Goal: Transaction & Acquisition: Purchase product/service

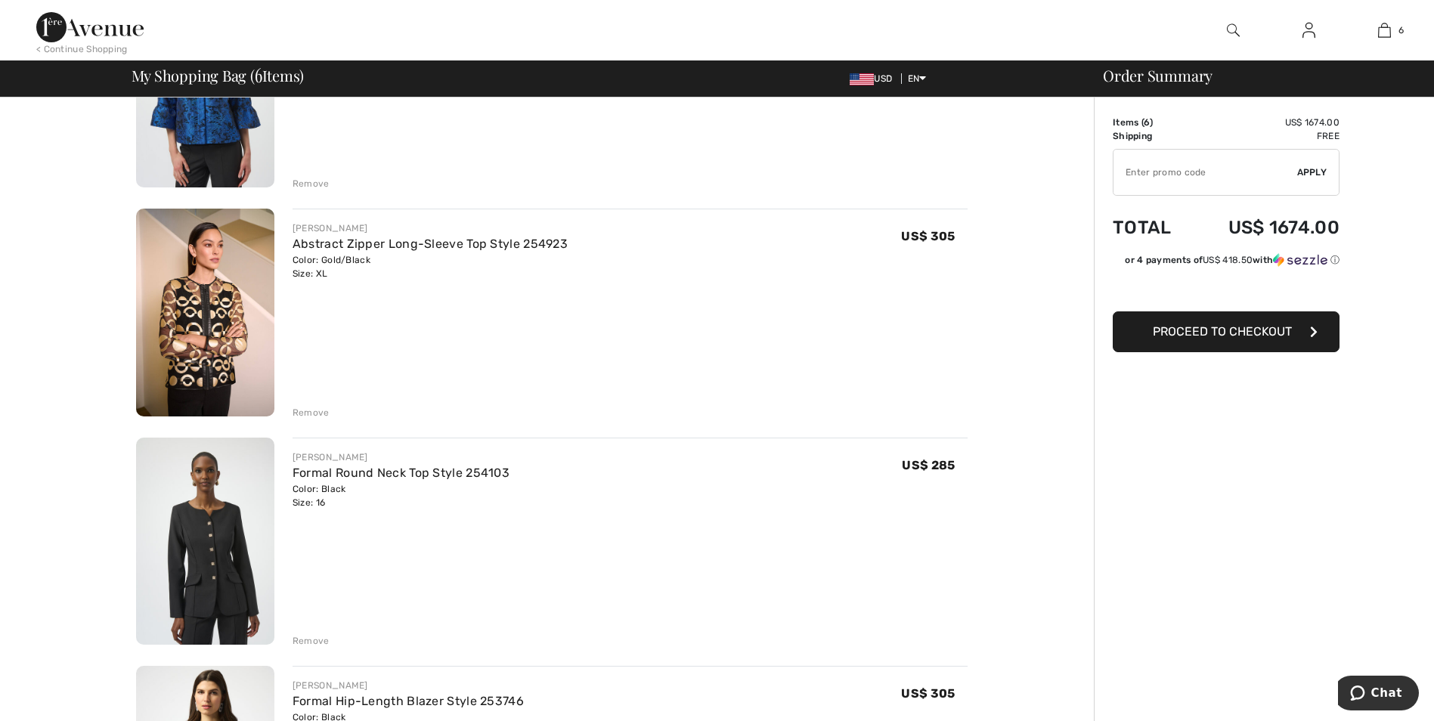
scroll to position [302, 0]
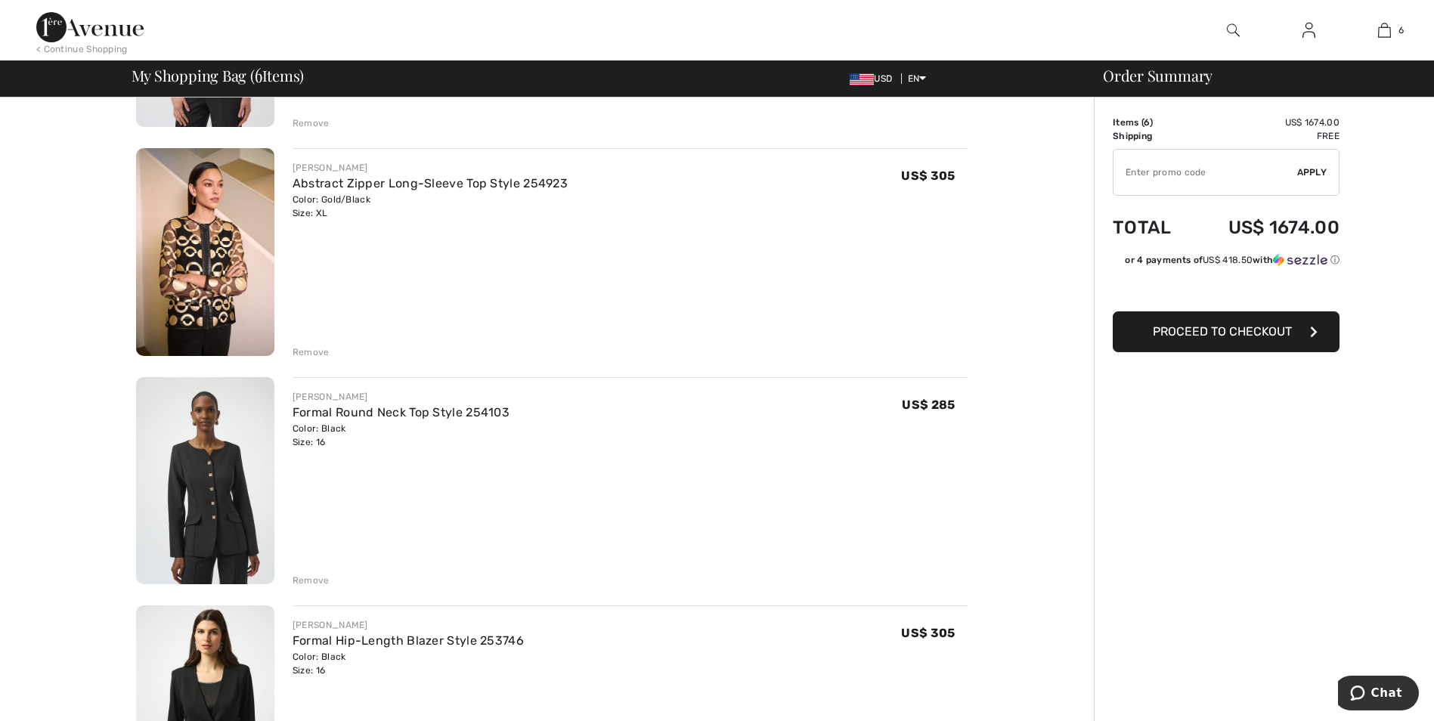
click at [312, 352] on div "Remove" at bounding box center [311, 353] width 37 height 14
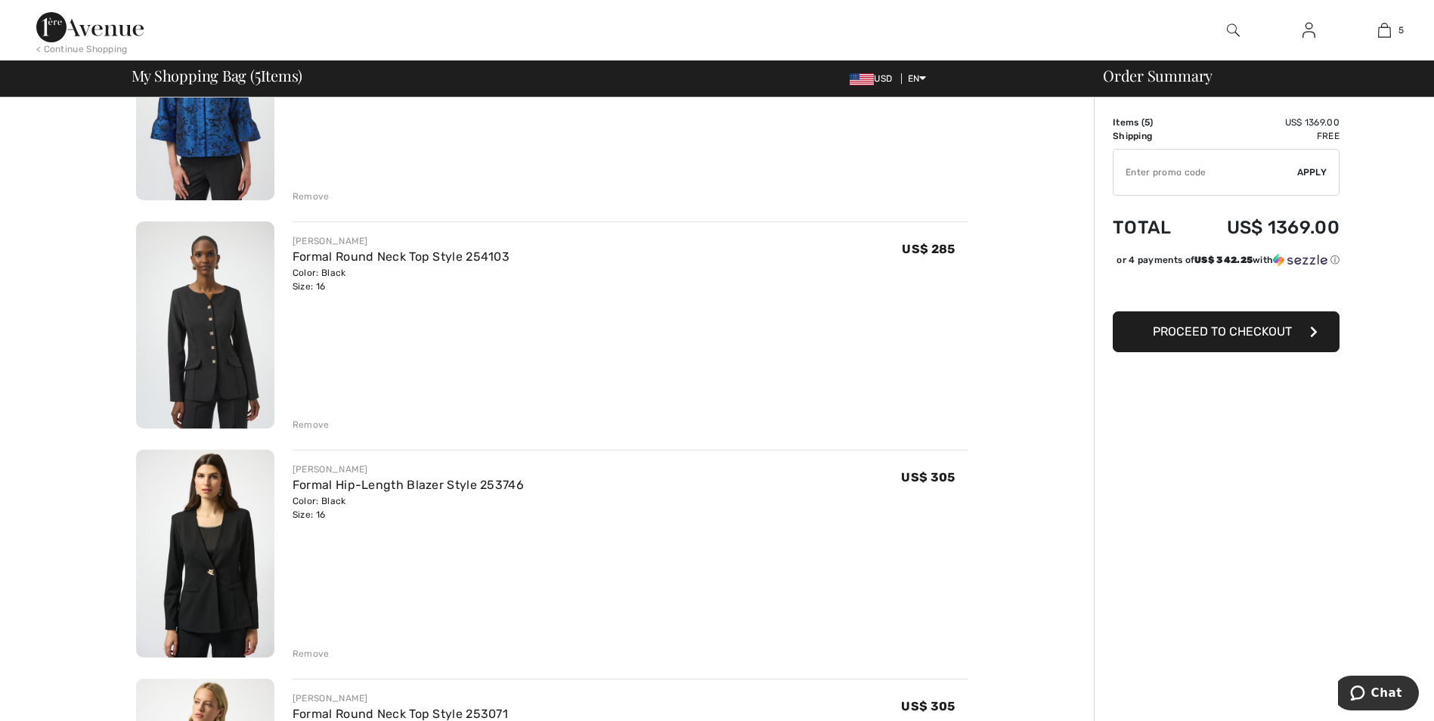
scroll to position [227, 0]
click at [310, 429] on div "Remove" at bounding box center [311, 427] width 37 height 14
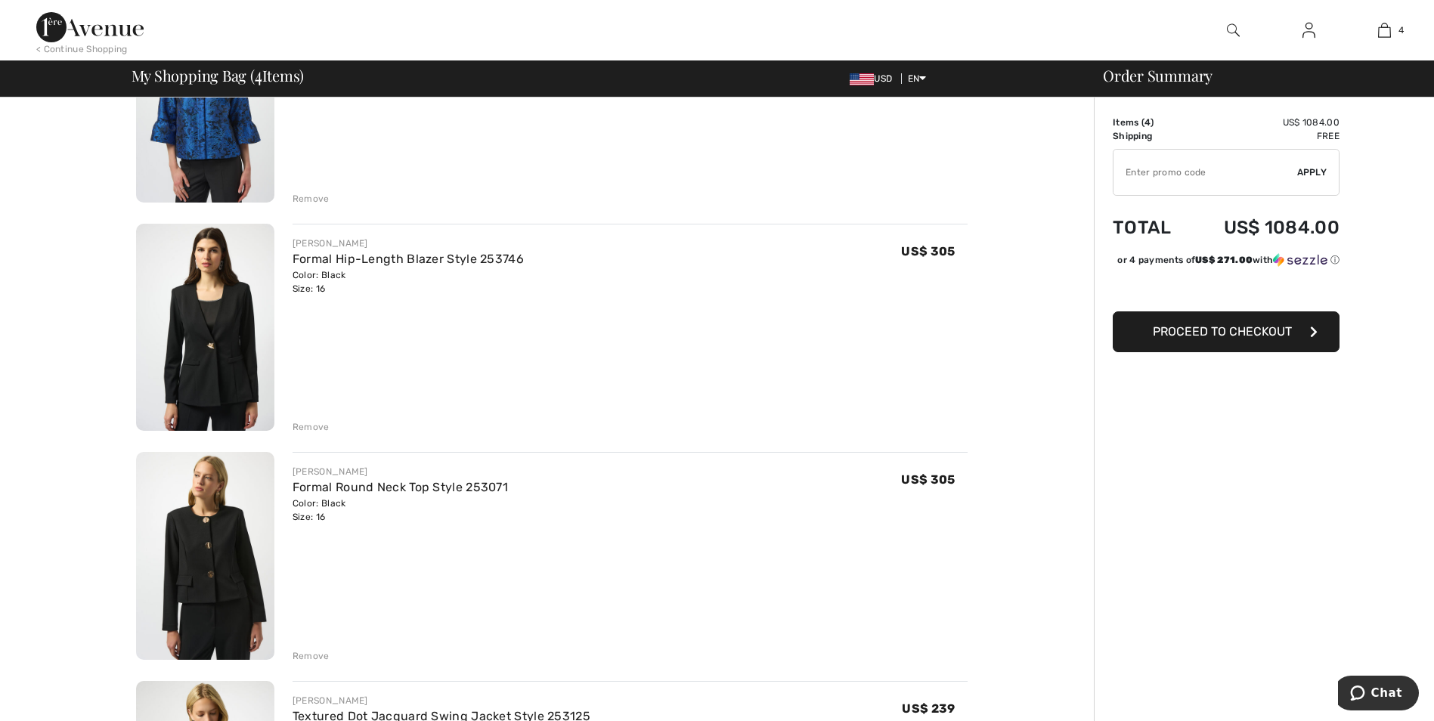
click at [311, 428] on div "Remove" at bounding box center [311, 427] width 37 height 14
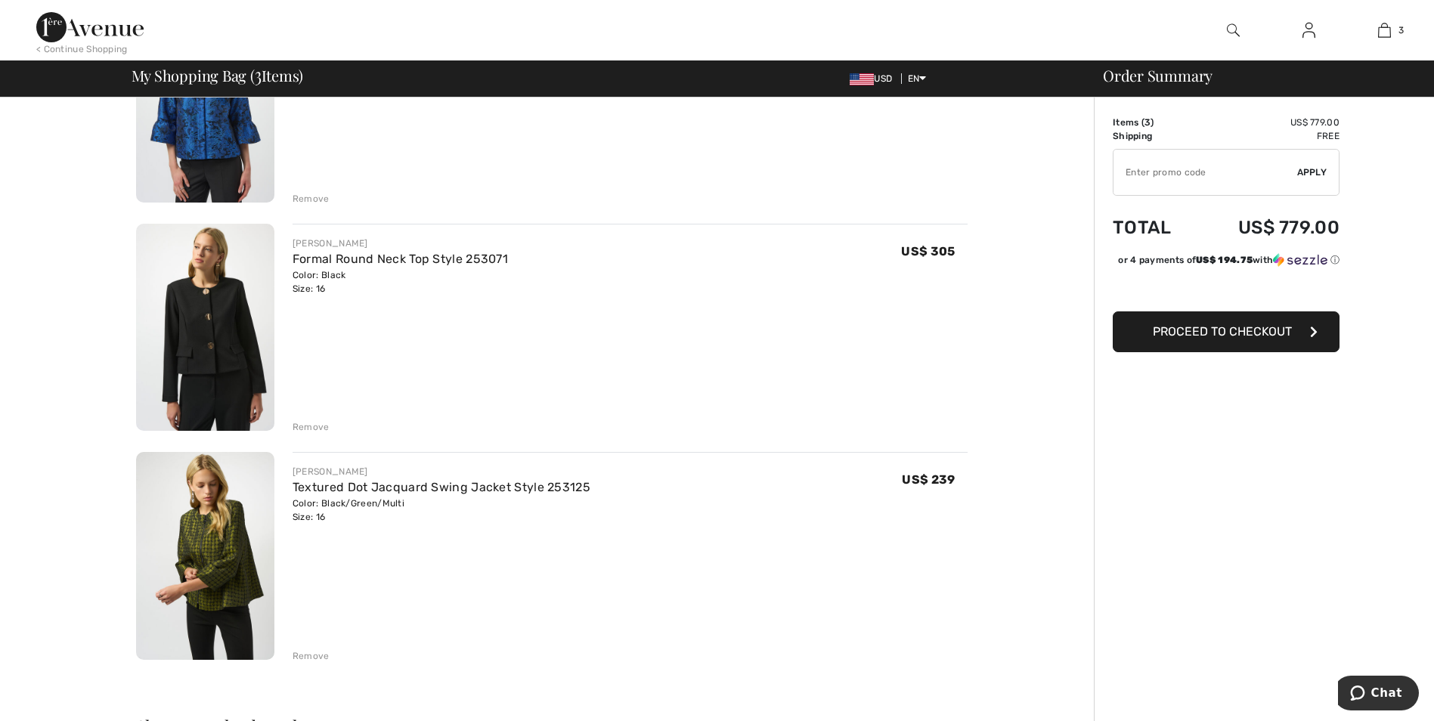
click at [309, 659] on div "Remove" at bounding box center [311, 657] width 37 height 14
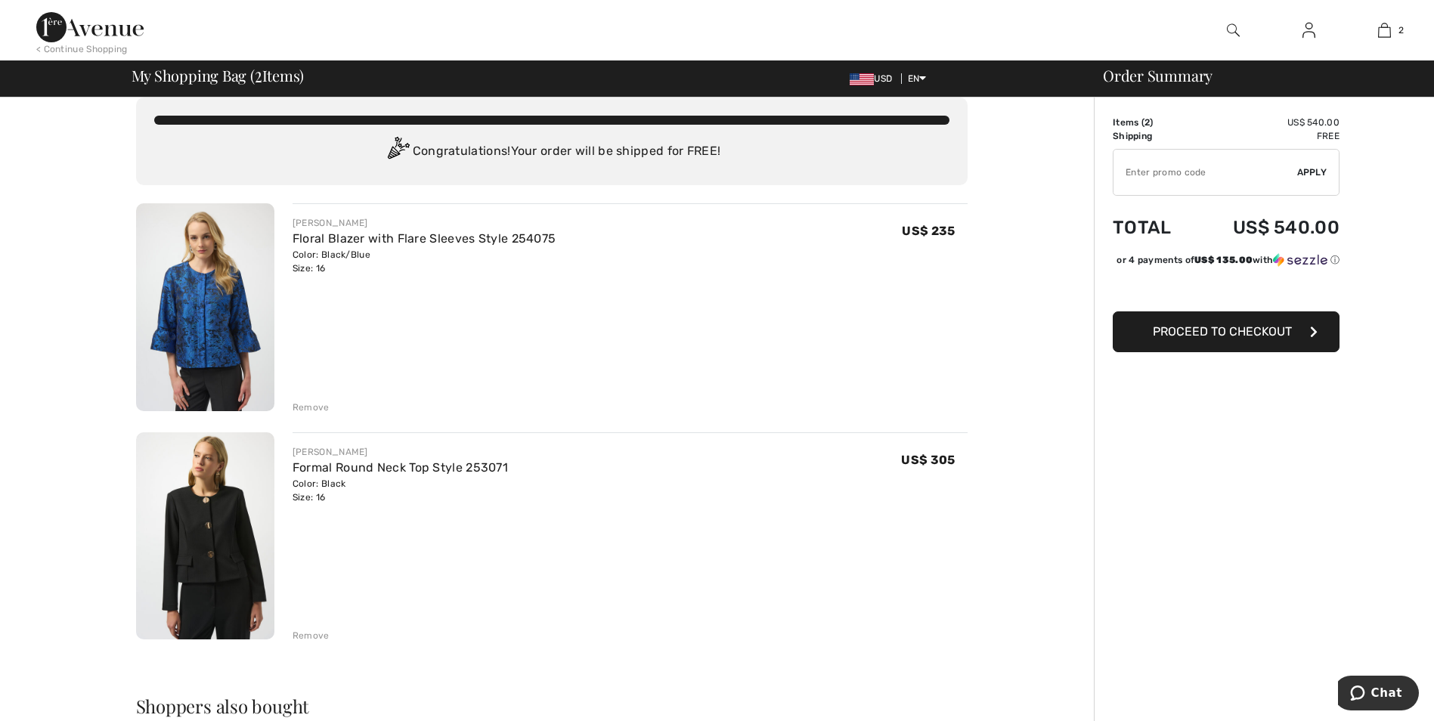
scroll to position [0, 0]
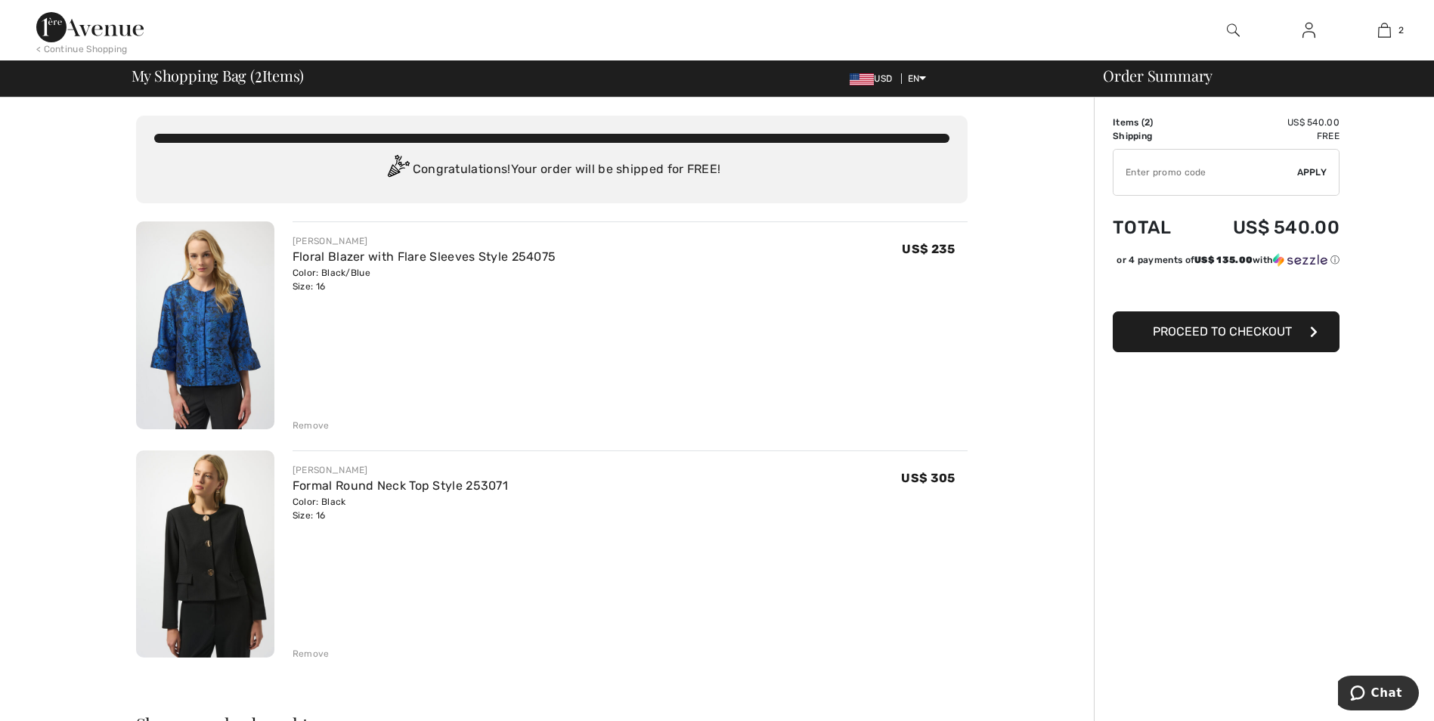
click at [1232, 178] on input "TEXT" at bounding box center [1206, 172] width 184 height 45
type input "NEW15"
click at [1318, 175] on span "Apply" at bounding box center [1313, 173] width 30 height 14
click at [1232, 339] on span "Proceed to Checkout" at bounding box center [1222, 331] width 139 height 14
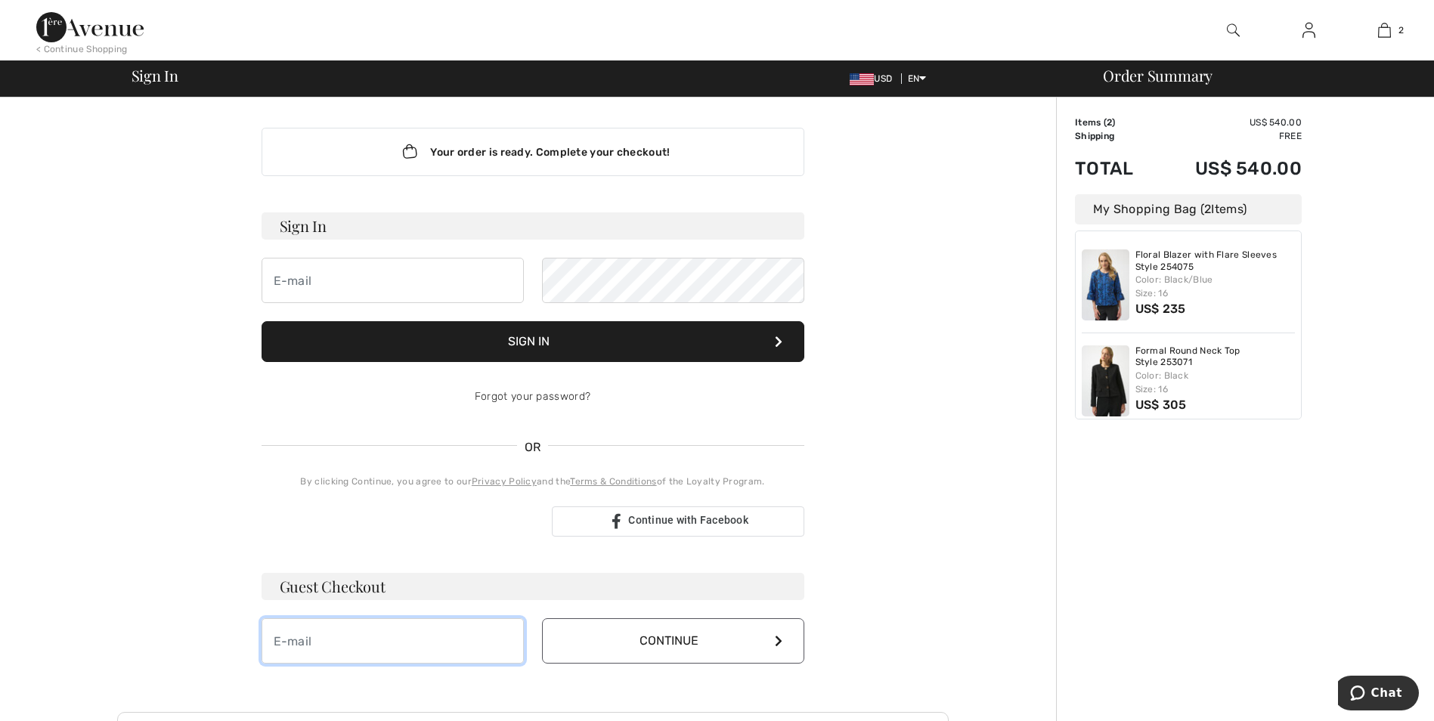
click at [386, 642] on input "email" at bounding box center [393, 641] width 262 height 45
type input "e.rosenbaum@heidmanlaw.com"
click at [784, 641] on button "Continue" at bounding box center [673, 641] width 262 height 45
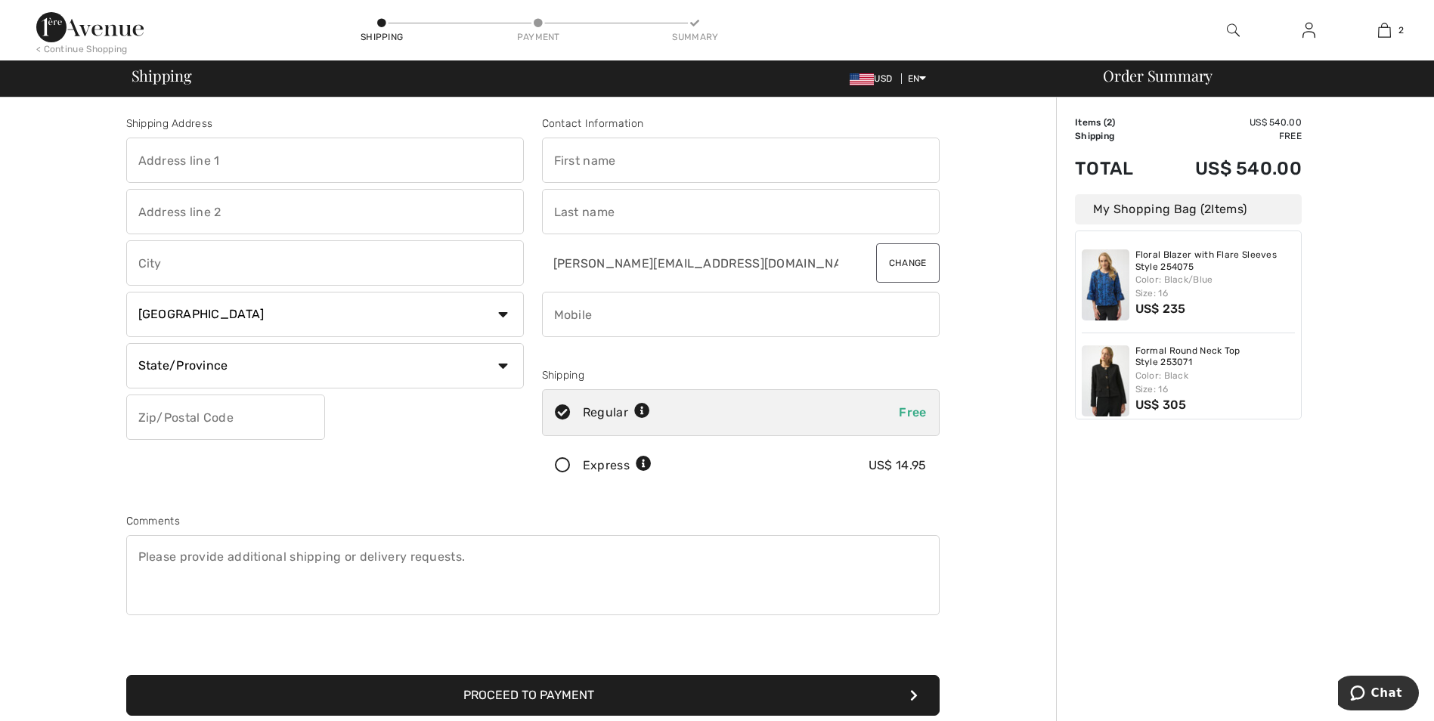
click at [561, 464] on icon at bounding box center [563, 466] width 40 height 16
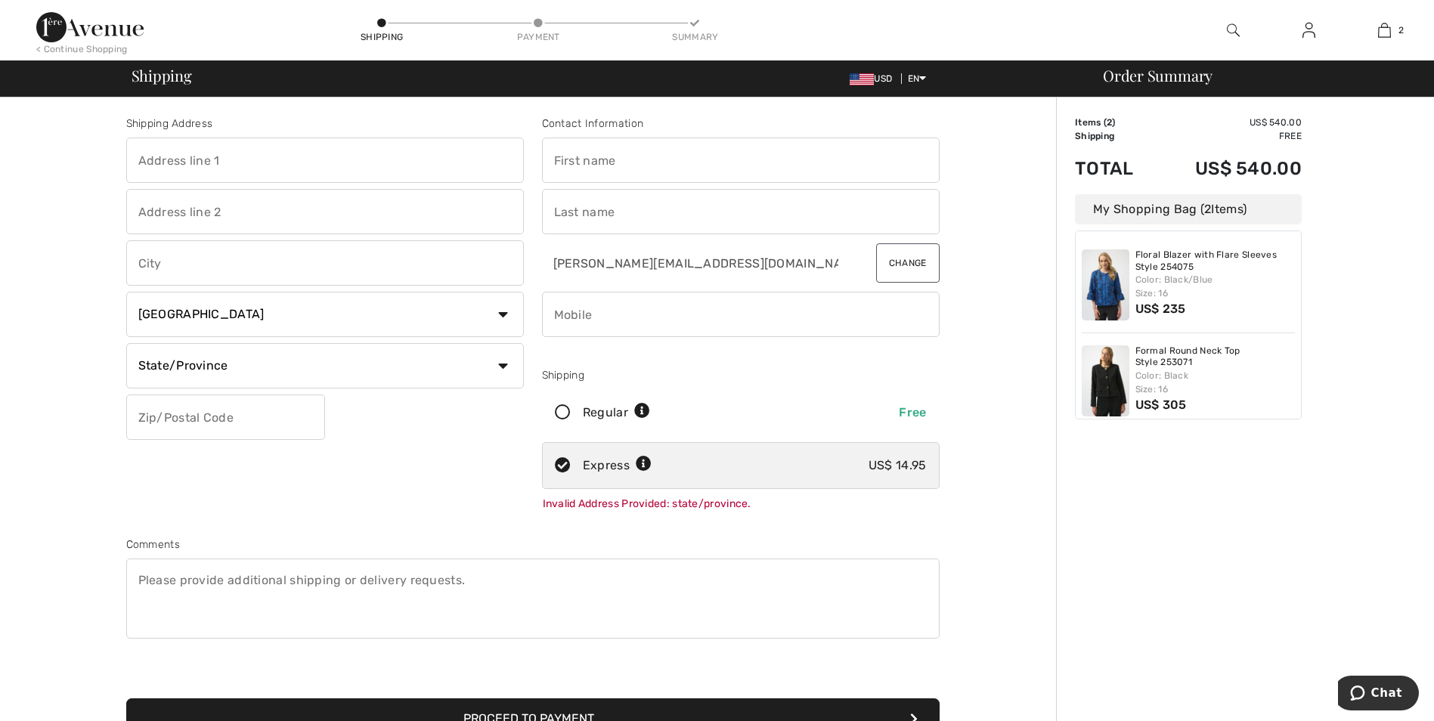
click at [267, 161] on input "text" at bounding box center [325, 160] width 398 height 45
type input "Heidman Law Firm"
type input "1128 HIstoric Fourth Street"
type input "Sioux CIty"
select select "US"
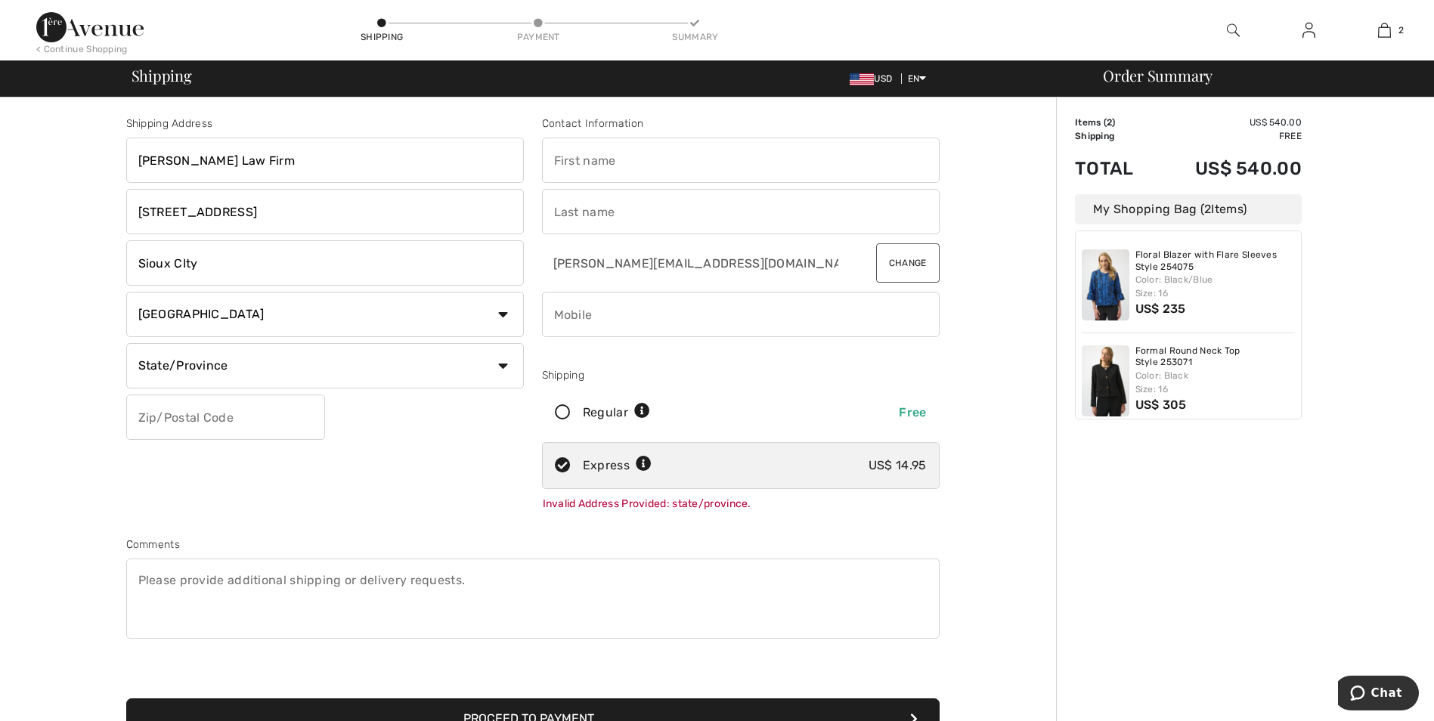
select select "IA"
type input "51101"
type input "Elizabeth"
type input "a Rosenbaum"
type input "7125749747"
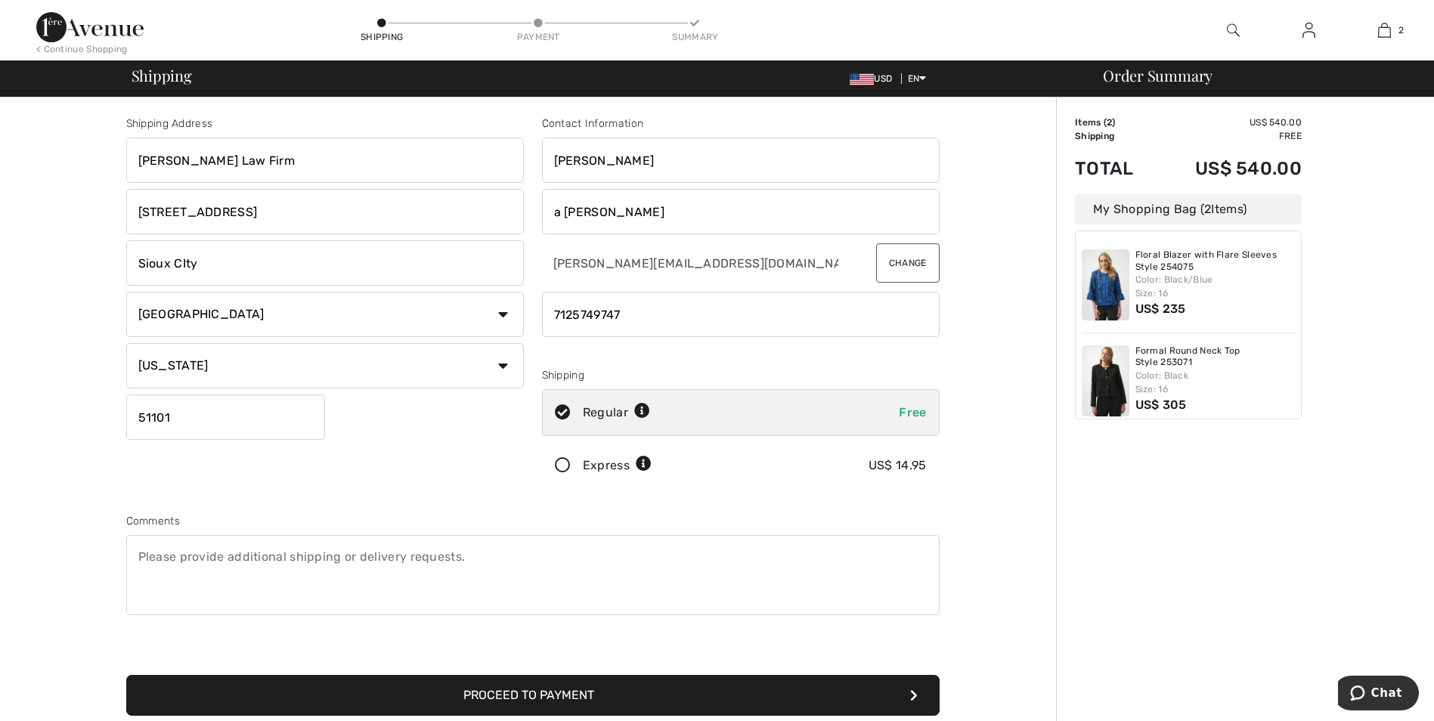
click at [553, 214] on input "a Rosenbaum" at bounding box center [741, 211] width 398 height 45
type input "Rosenbaum"
click at [557, 464] on icon at bounding box center [563, 466] width 40 height 16
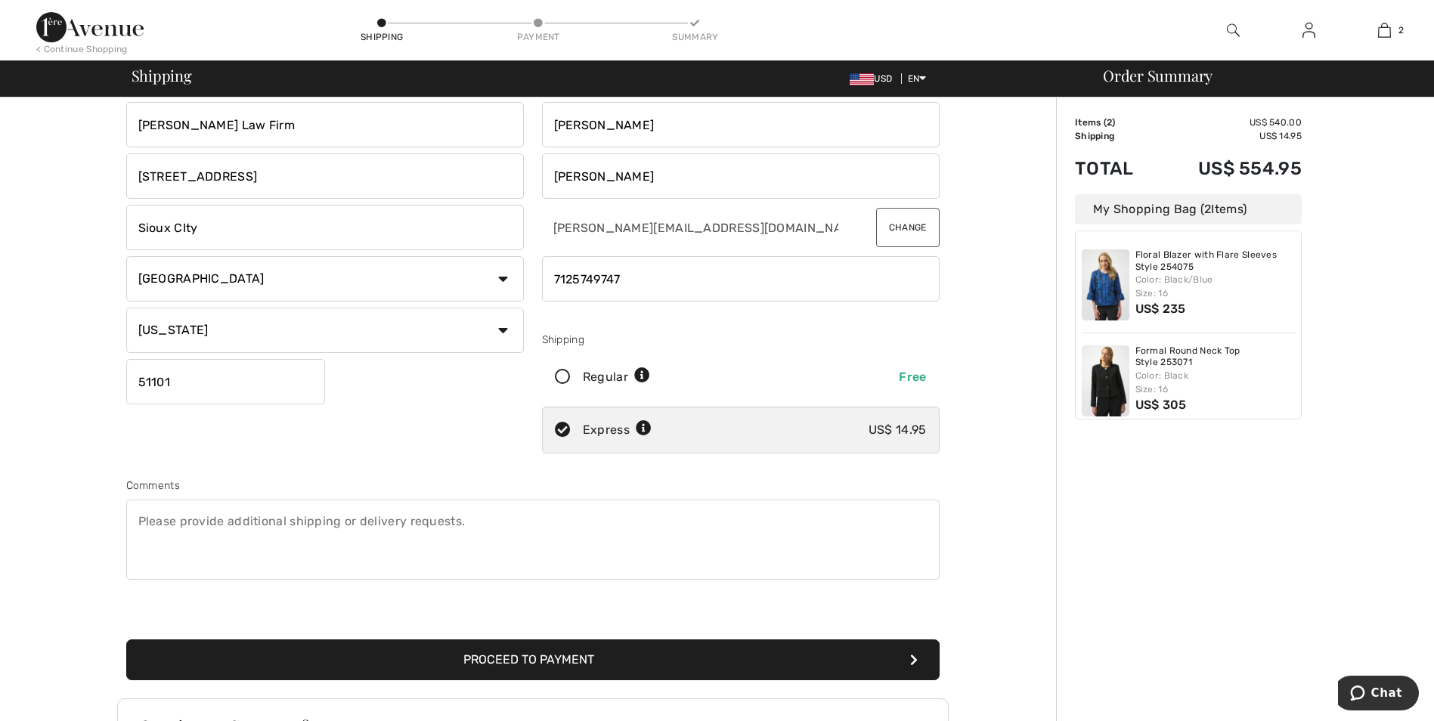
scroll to position [23, 0]
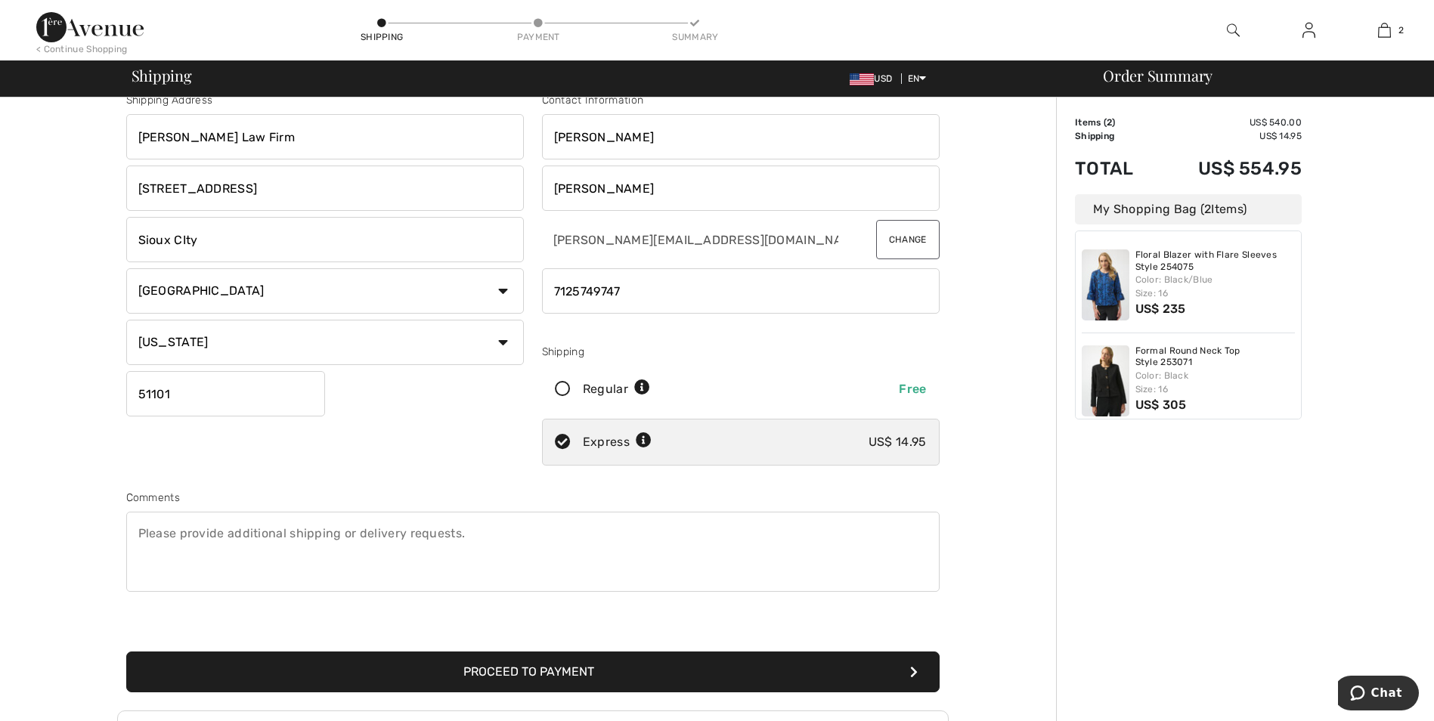
click at [637, 439] on icon at bounding box center [644, 441] width 16 height 16
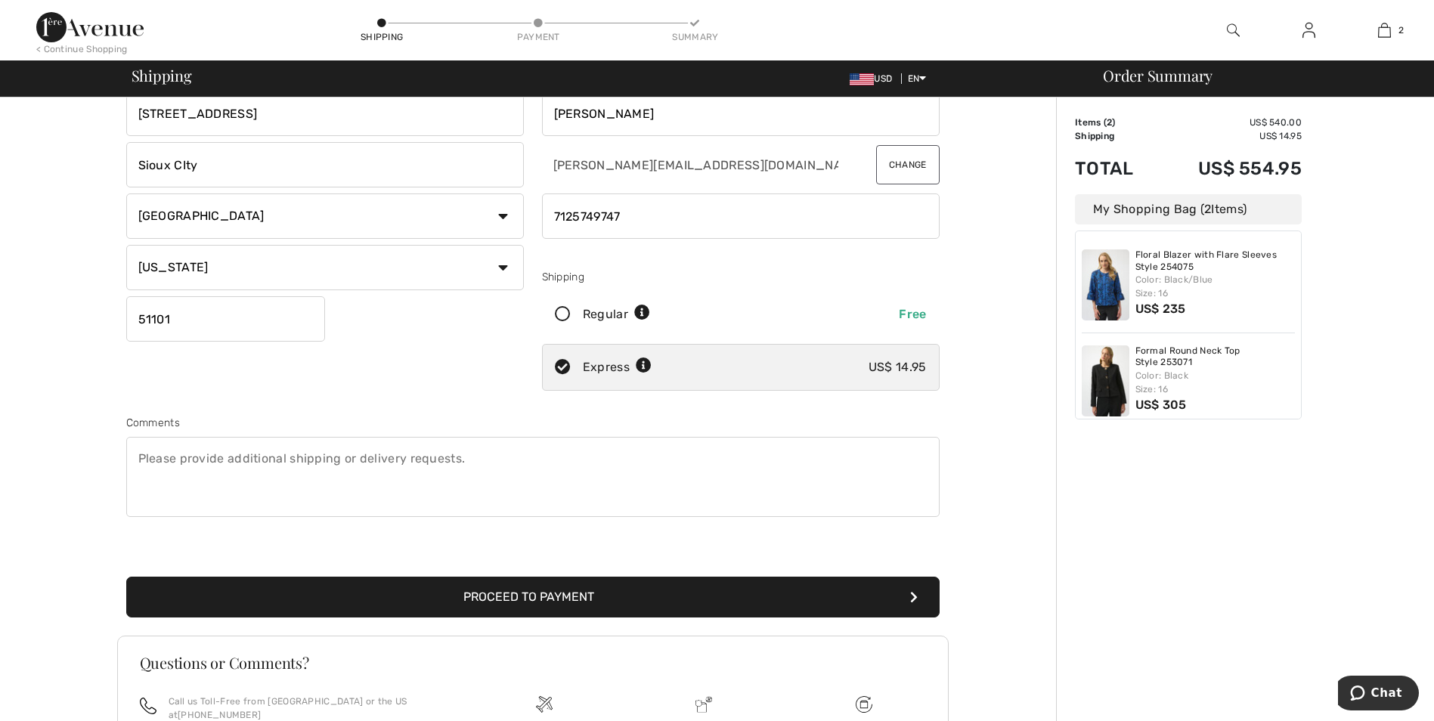
scroll to position [250, 0]
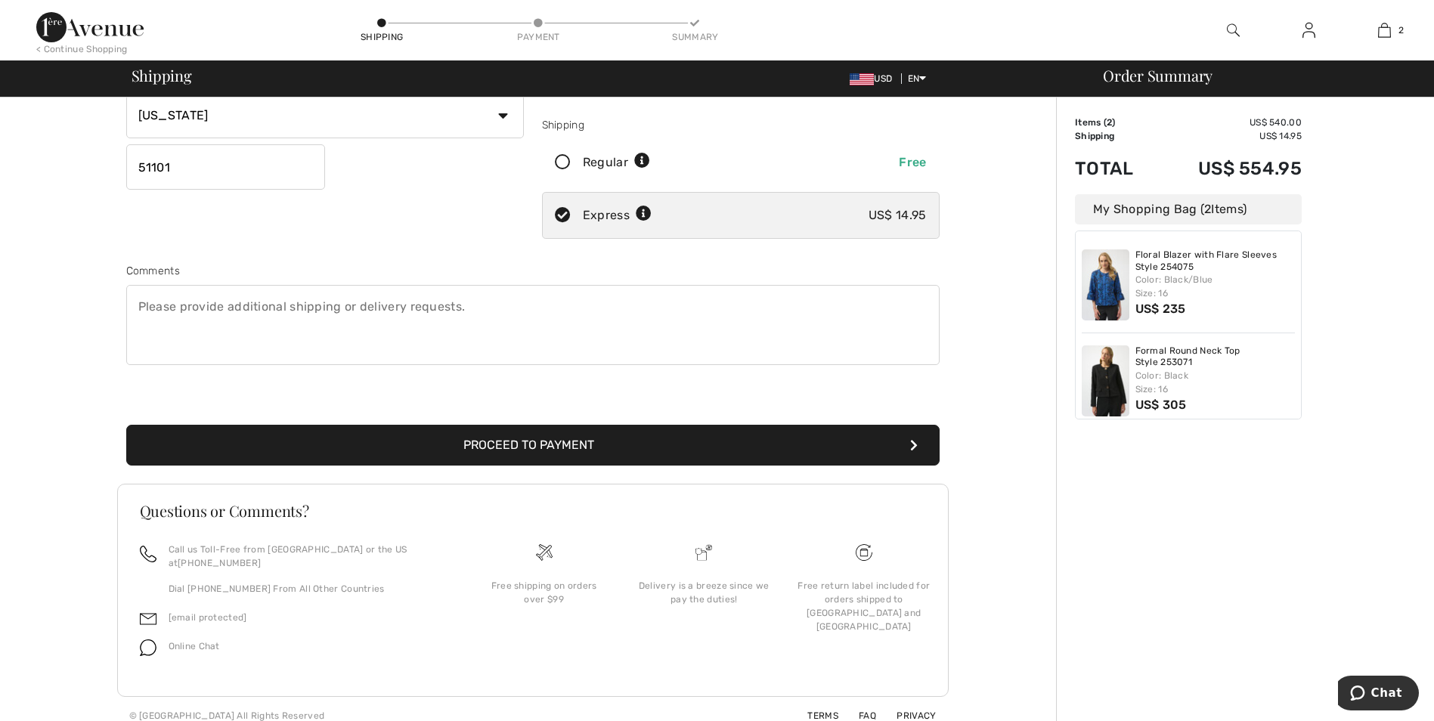
click at [402, 442] on button "Proceed to Payment" at bounding box center [533, 445] width 814 height 41
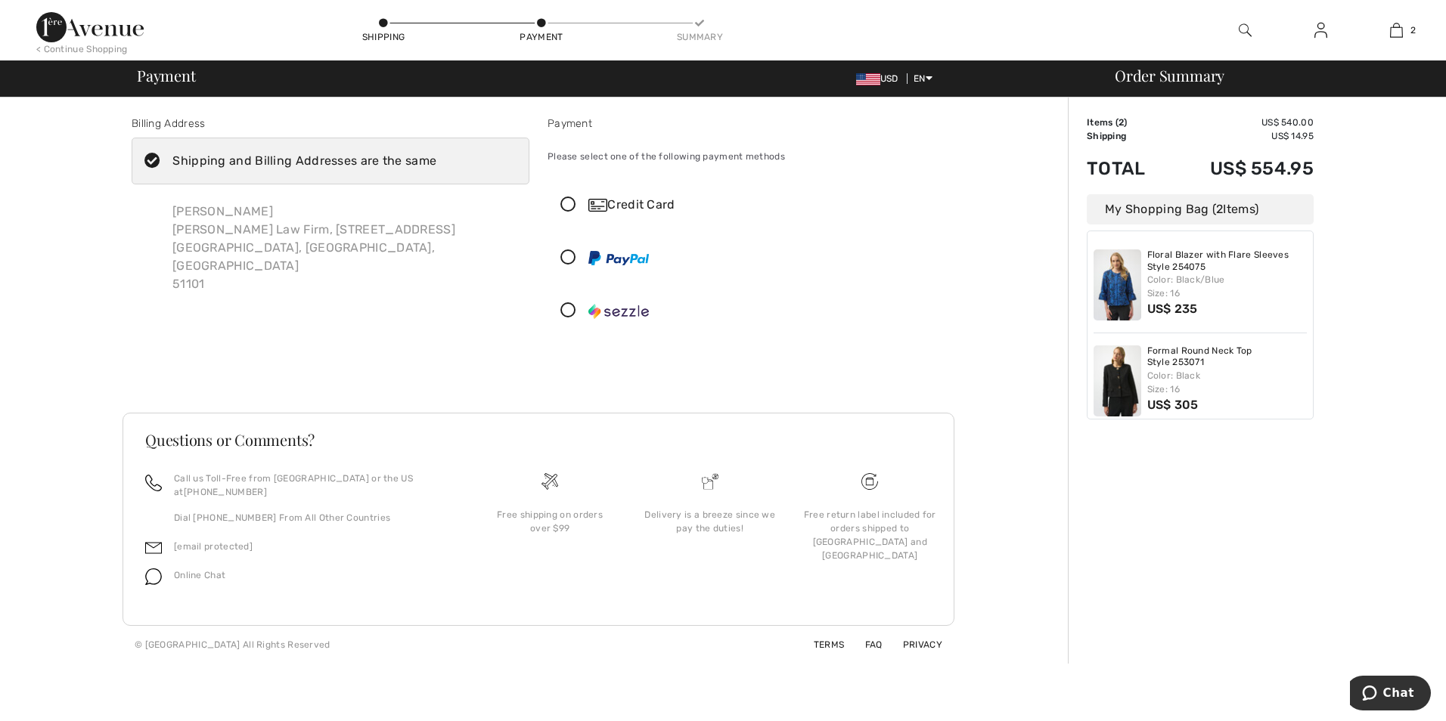
click at [566, 205] on icon at bounding box center [568, 205] width 40 height 16
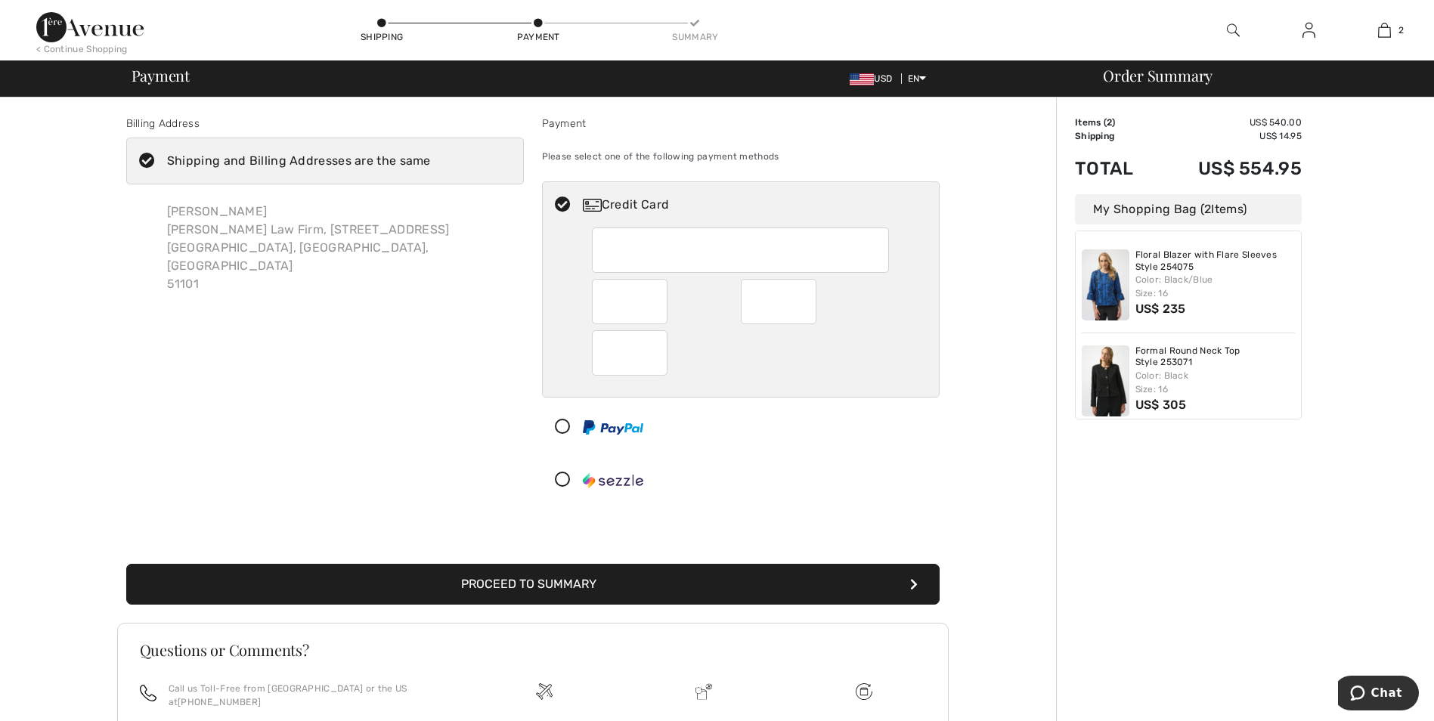
click at [141, 157] on icon at bounding box center [147, 161] width 40 height 16
click at [431, 157] on input "Shipping and Billing Addresses are the same" at bounding box center [436, 160] width 10 height 45
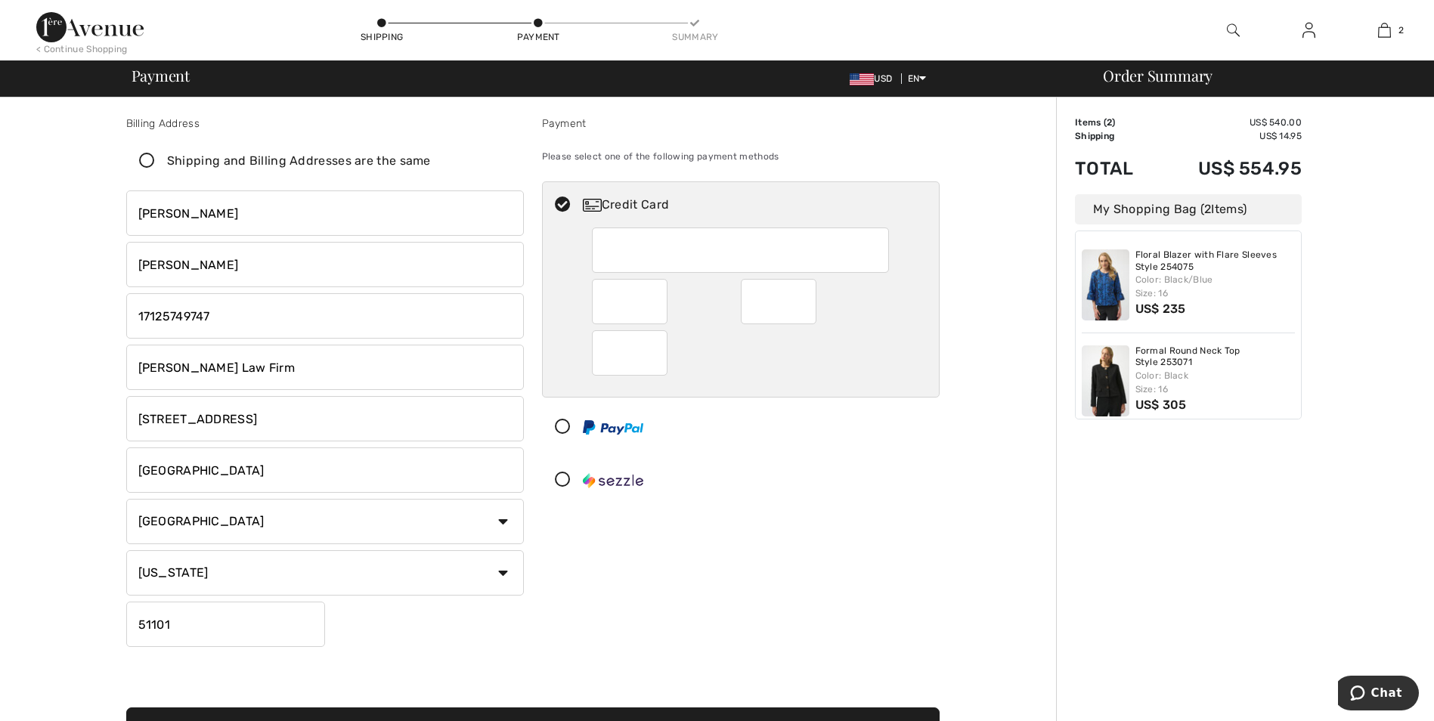
checkbox input "false"
drag, startPoint x: 135, startPoint y: 365, endPoint x: 295, endPoint y: 361, distance: 160.4
click at [295, 361] on input "Heidman Law Firm" at bounding box center [325, 367] width 398 height 45
type input "33597 479 avenue"
select select "SD"
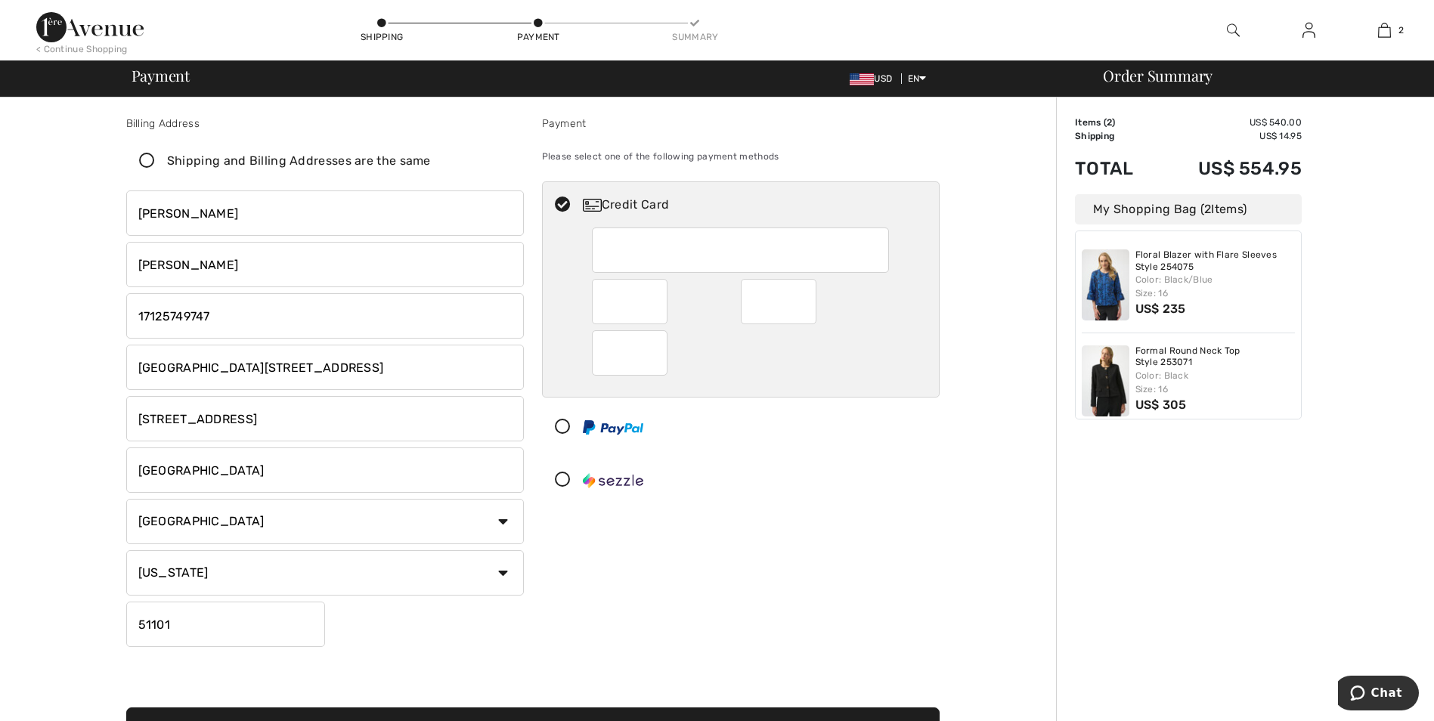
type input "33597 479 avenue"
drag, startPoint x: 138, startPoint y: 416, endPoint x: 352, endPoint y: 429, distance: 214.4
click at [352, 429] on input "1128 Historic Fourth Street" at bounding box center [325, 418] width 398 height 45
drag, startPoint x: 145, startPoint y: 468, endPoint x: 293, endPoint y: 487, distance: 149.4
click at [293, 487] on input "Sioux City" at bounding box center [325, 470] width 398 height 45
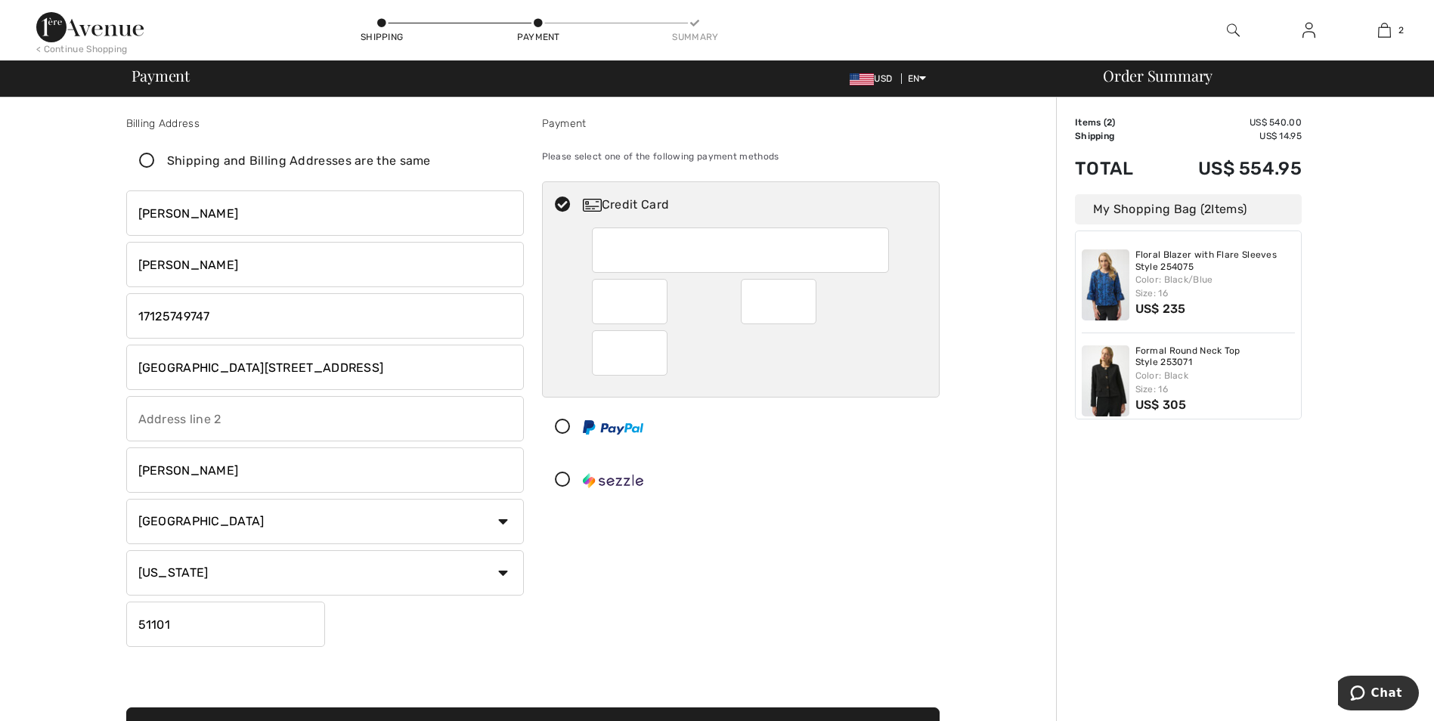
type input "jefferson"
click at [83, 488] on div "Billing Address Shipping and Billing Addresses are the same Elizabeth Rosenbaum…" at bounding box center [532, 558] width 1047 height 920
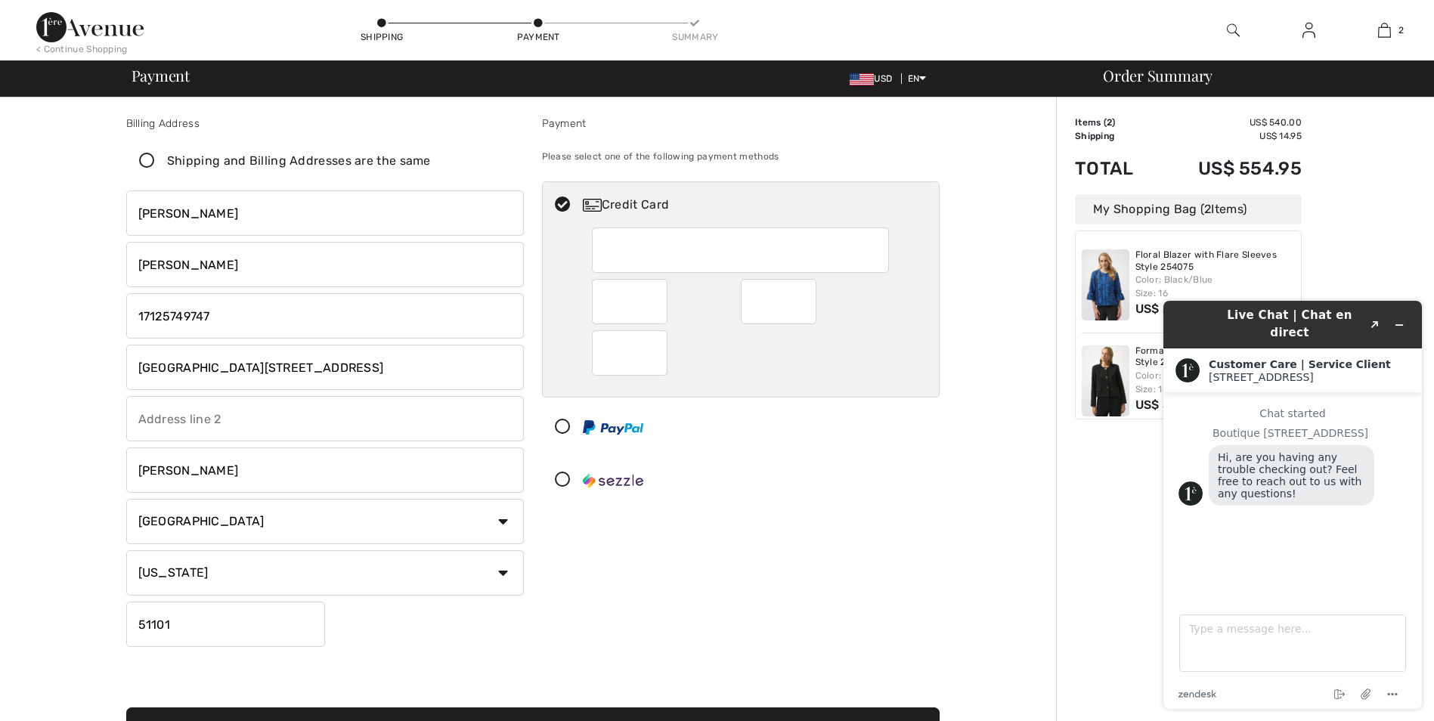
drag, startPoint x: 137, startPoint y: 622, endPoint x: 223, endPoint y: 628, distance: 86.4
click at [223, 628] on input "51101" at bounding box center [225, 624] width 199 height 45
type input "57038"
click at [789, 577] on div "Payment Please select one of the following payment methods Credit Card" at bounding box center [741, 385] width 416 height 538
click at [1394, 320] on icon "Minimize widget" at bounding box center [1399, 325] width 11 height 11
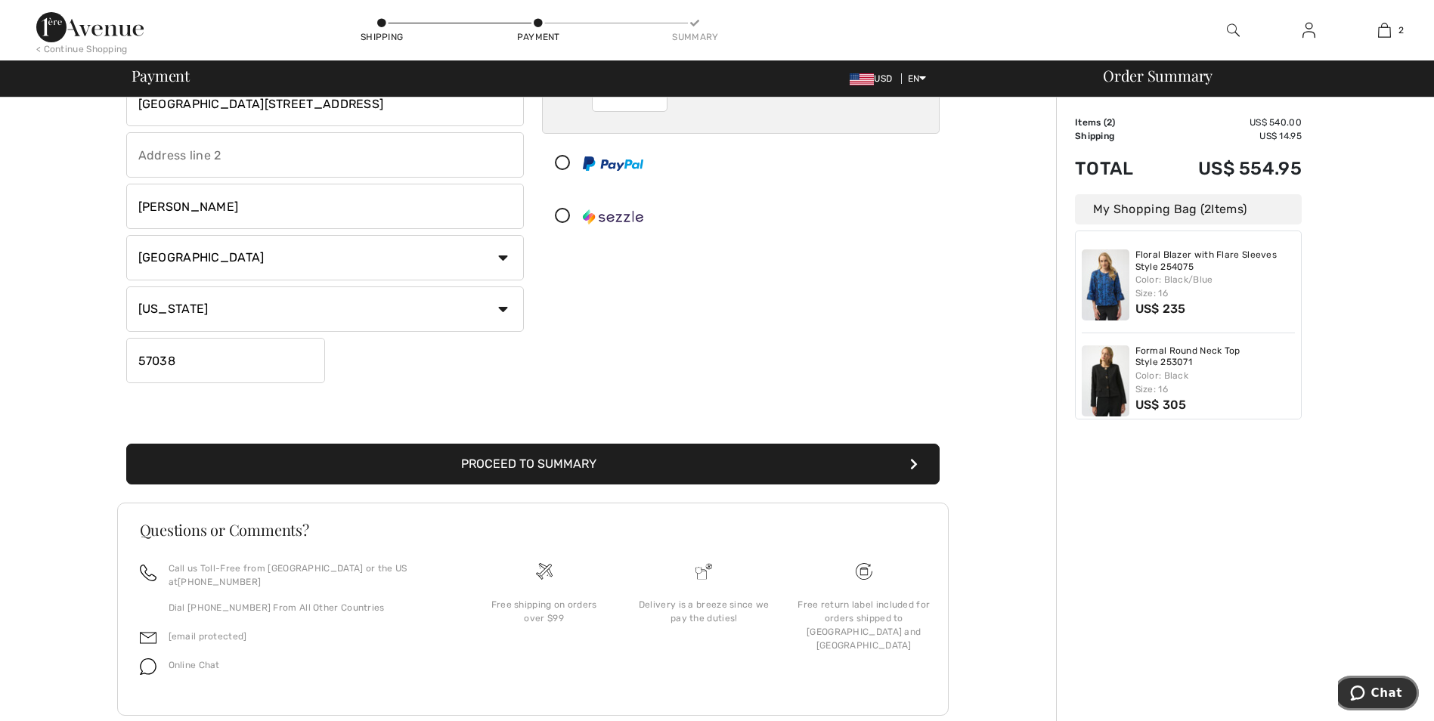
scroll to position [283, 0]
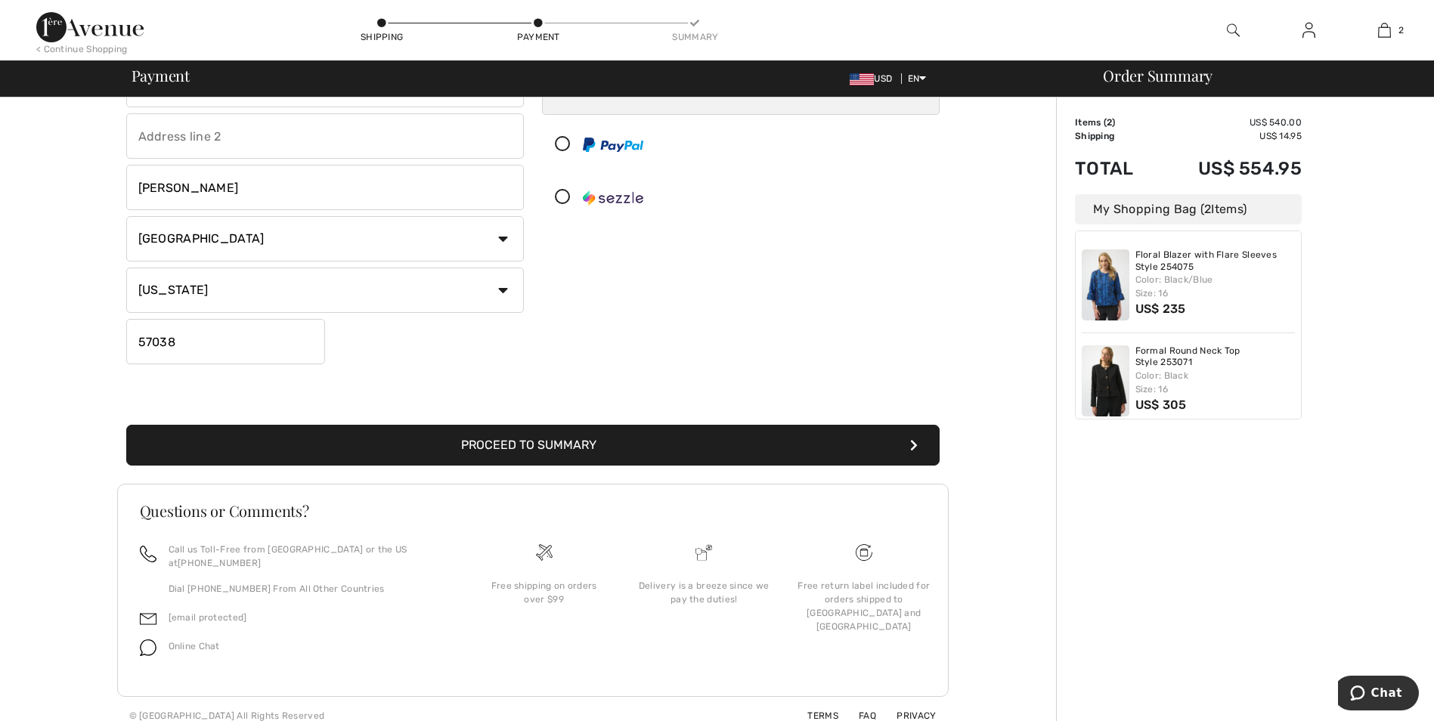
click at [677, 442] on button "Proceed to Summary" at bounding box center [533, 445] width 814 height 41
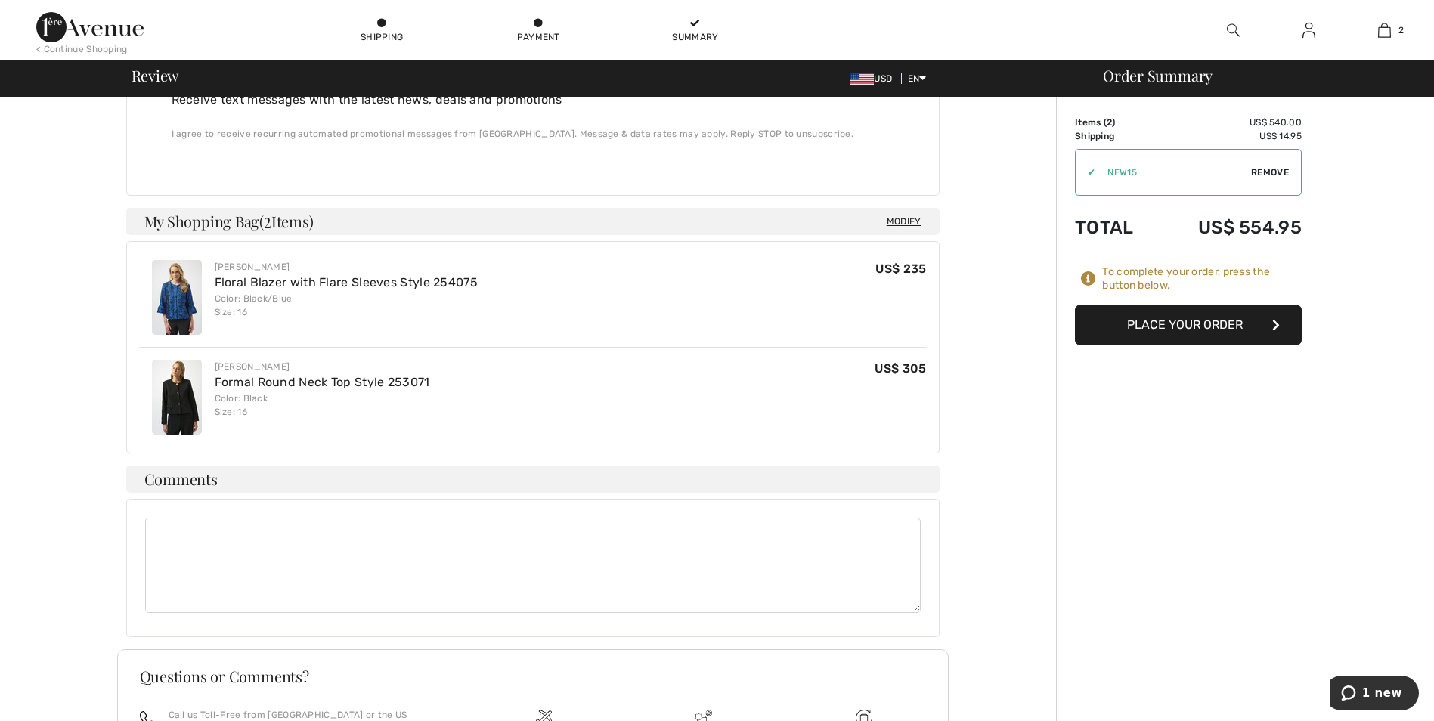
scroll to position [641, 0]
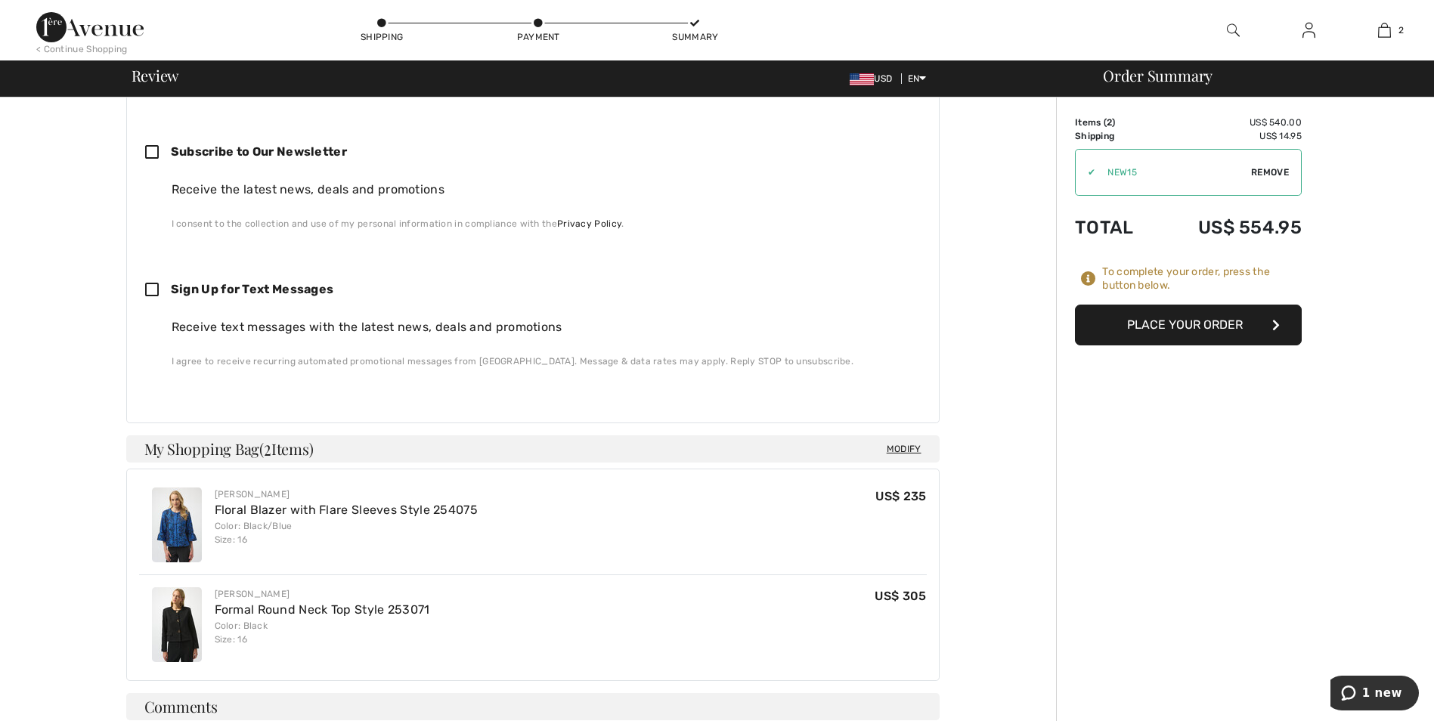
click at [1164, 324] on button "Place Your Order" at bounding box center [1188, 325] width 227 height 41
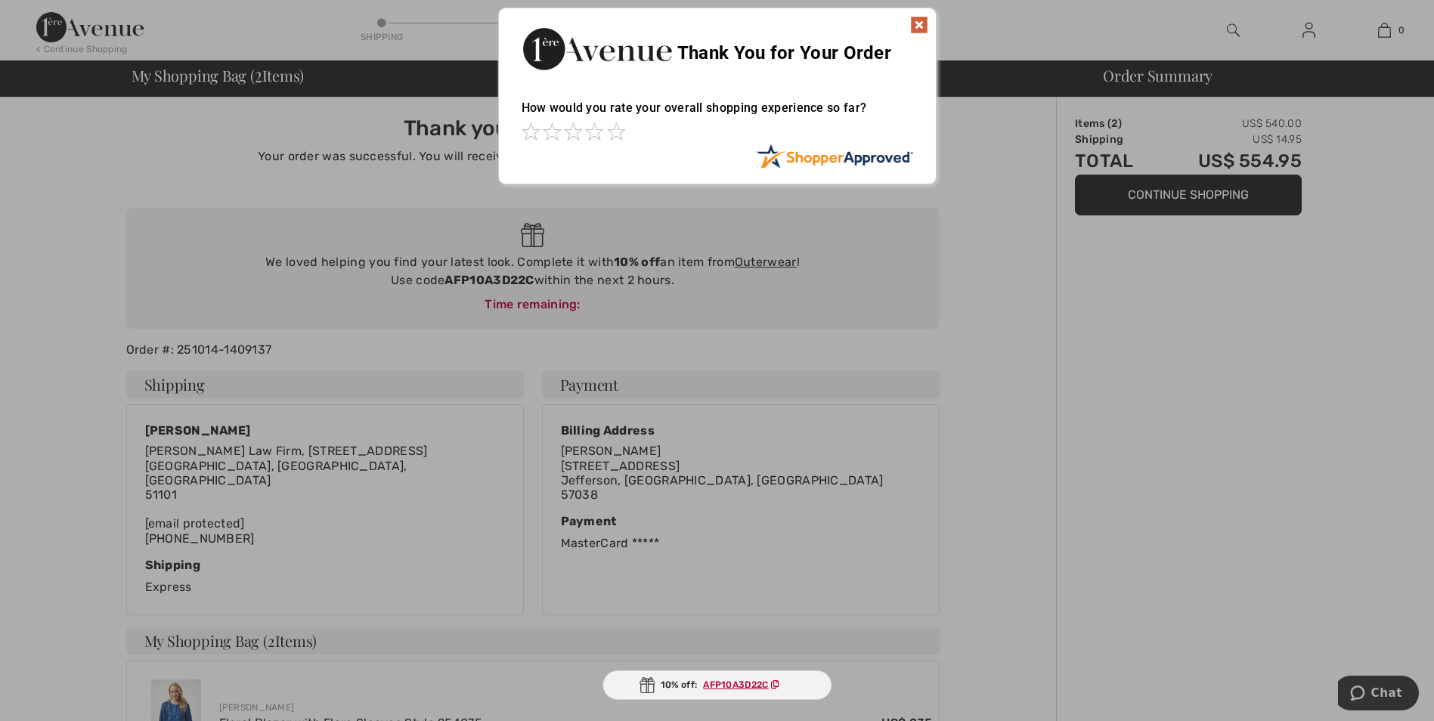
click at [919, 26] on img at bounding box center [919, 25] width 18 height 18
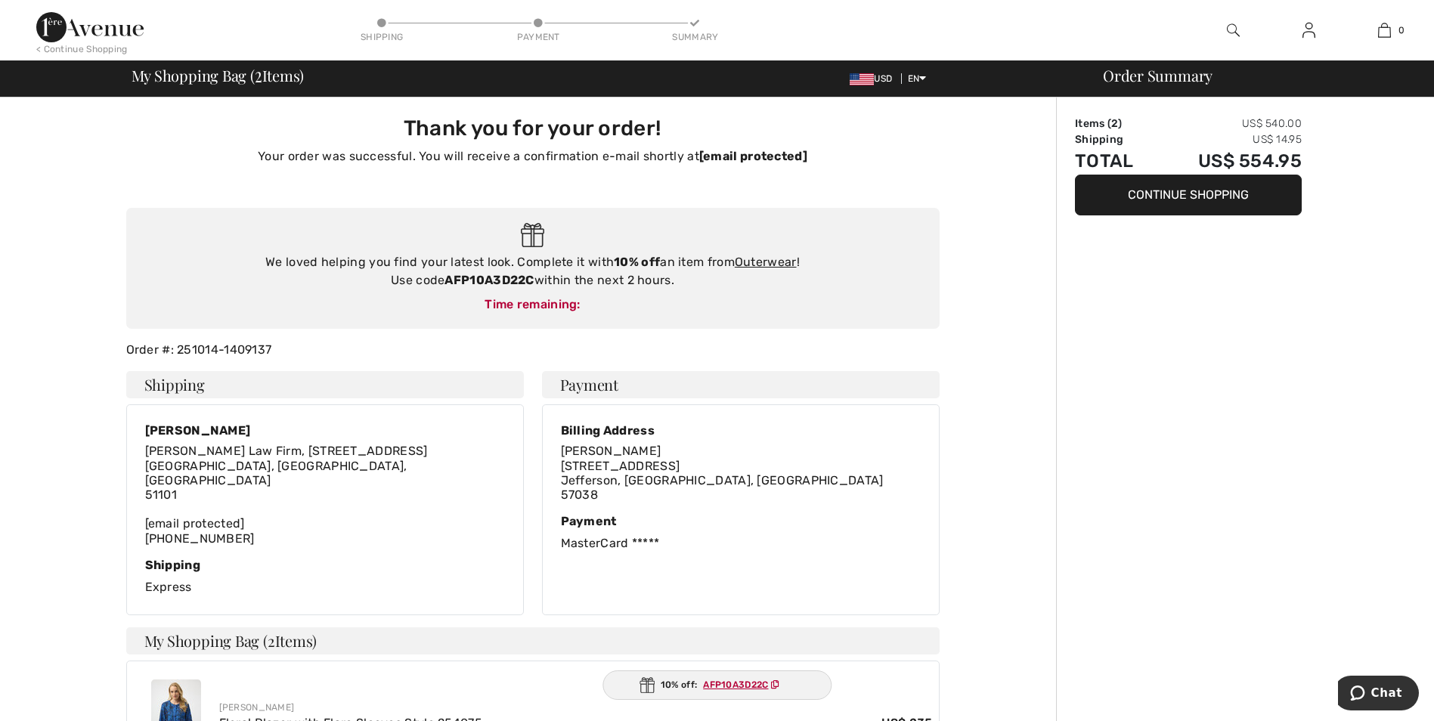
click at [1177, 196] on button "Continue Shopping" at bounding box center [1188, 195] width 227 height 41
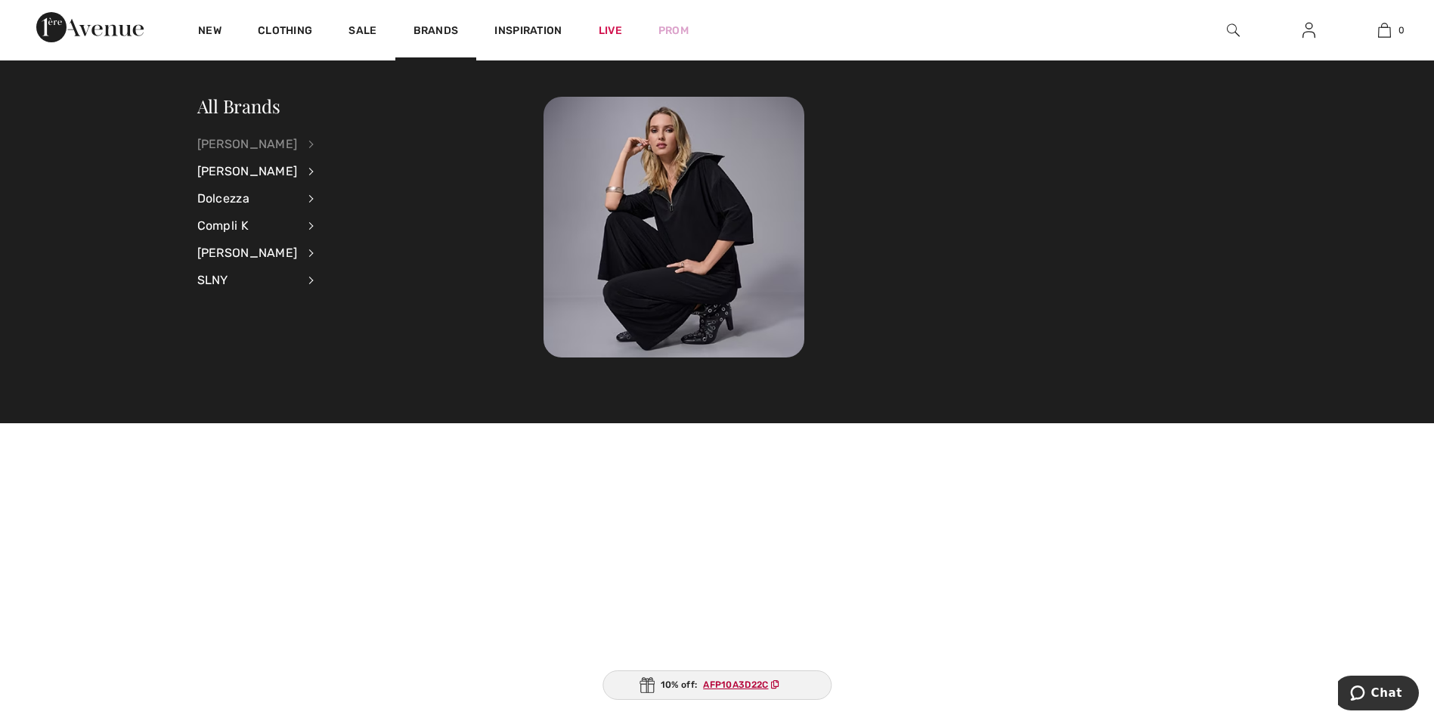
click at [240, 135] on div "[PERSON_NAME]" at bounding box center [247, 144] width 101 height 27
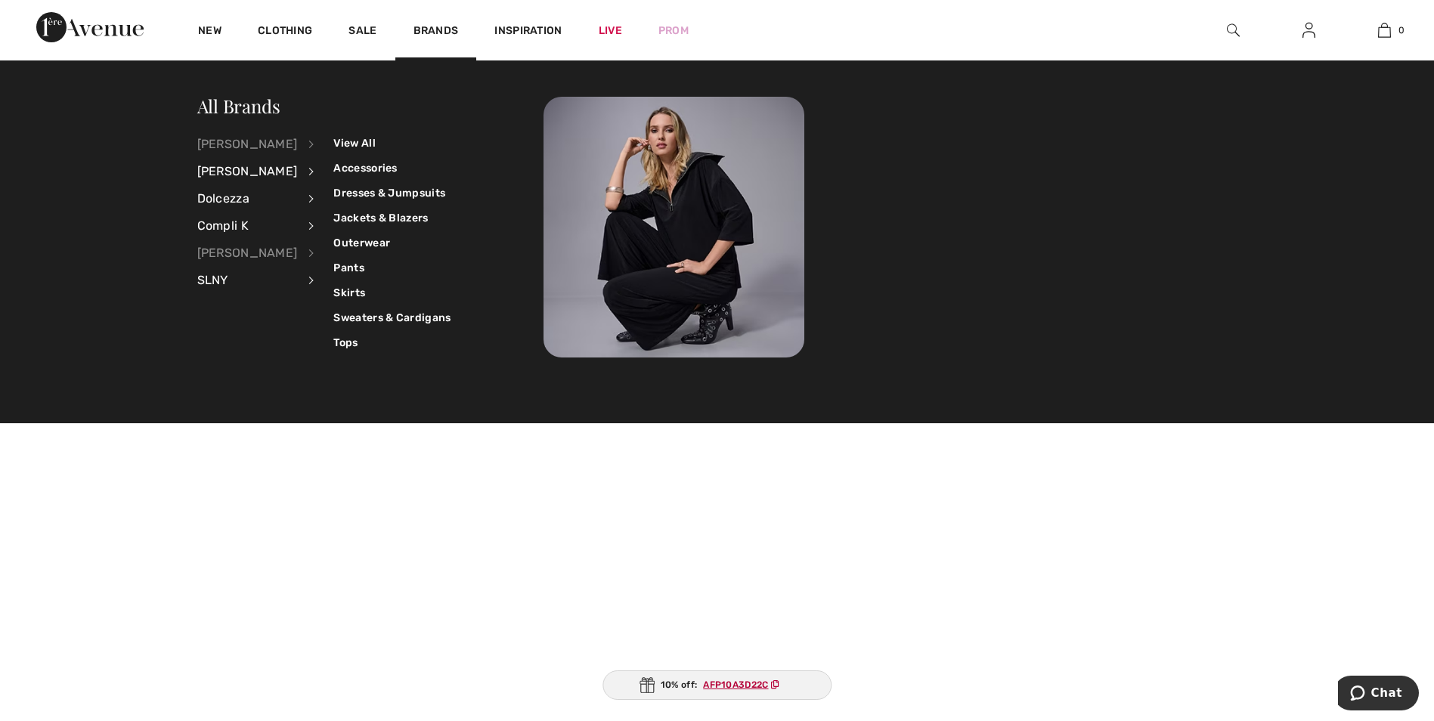
click at [220, 258] on div "[PERSON_NAME]" at bounding box center [247, 253] width 101 height 27
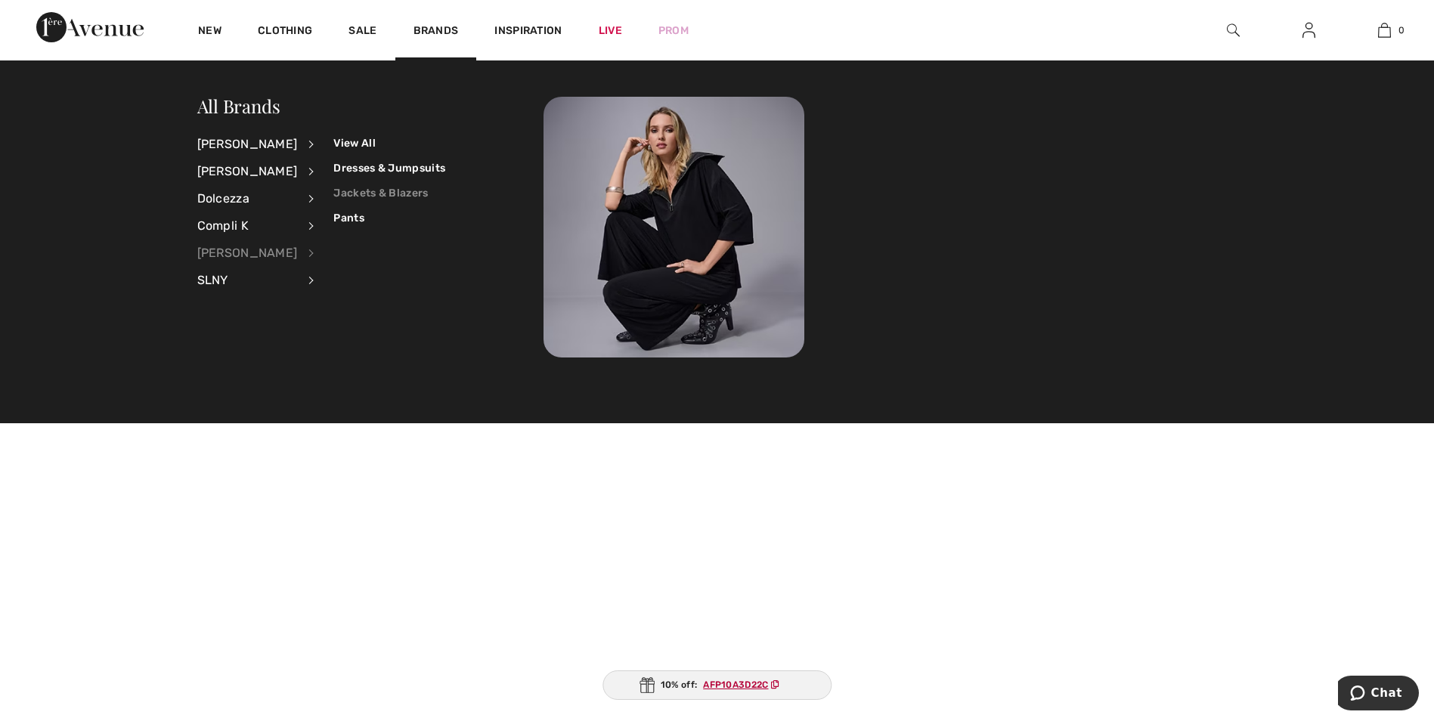
click at [333, 190] on link "Jackets & Blazers" at bounding box center [389, 193] width 112 height 25
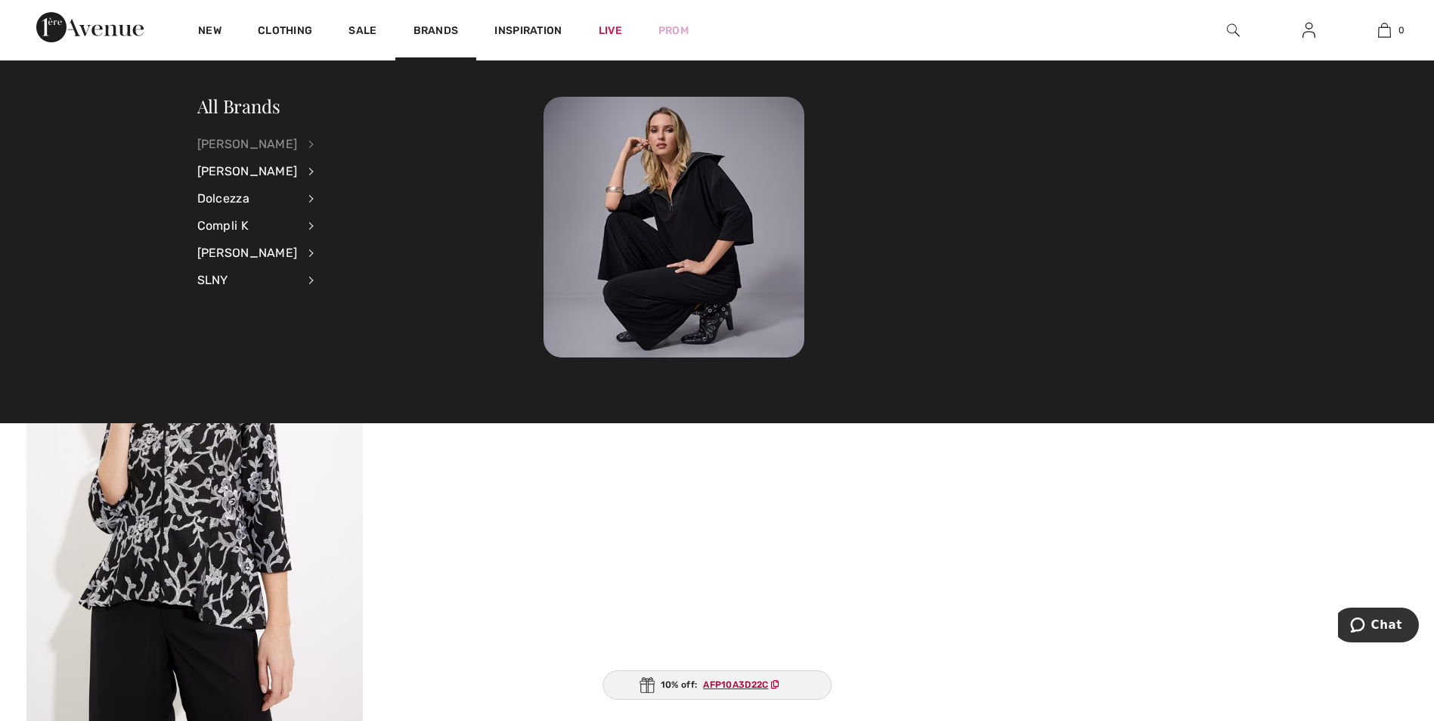
click at [256, 149] on div "[PERSON_NAME]" at bounding box center [247, 144] width 101 height 27
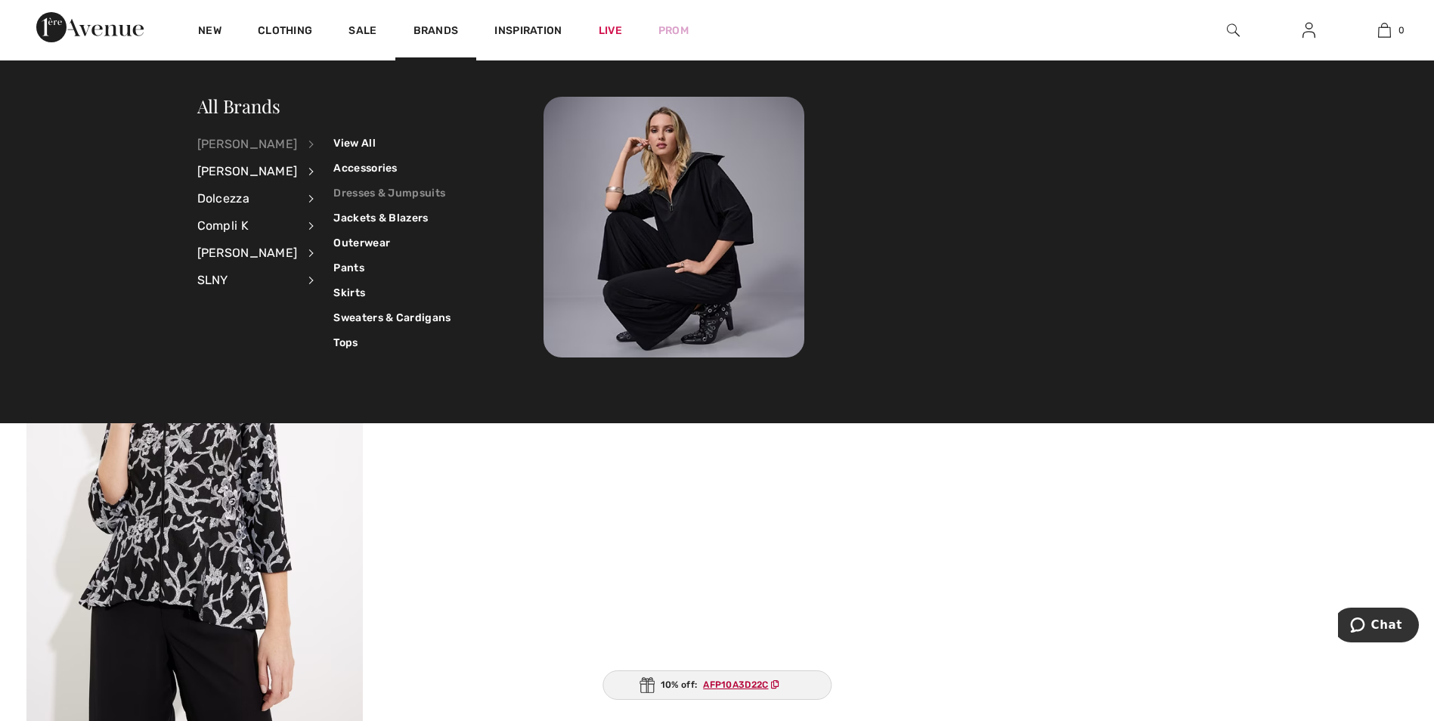
click at [358, 197] on link "Dresses & Jumpsuits" at bounding box center [391, 193] width 117 height 25
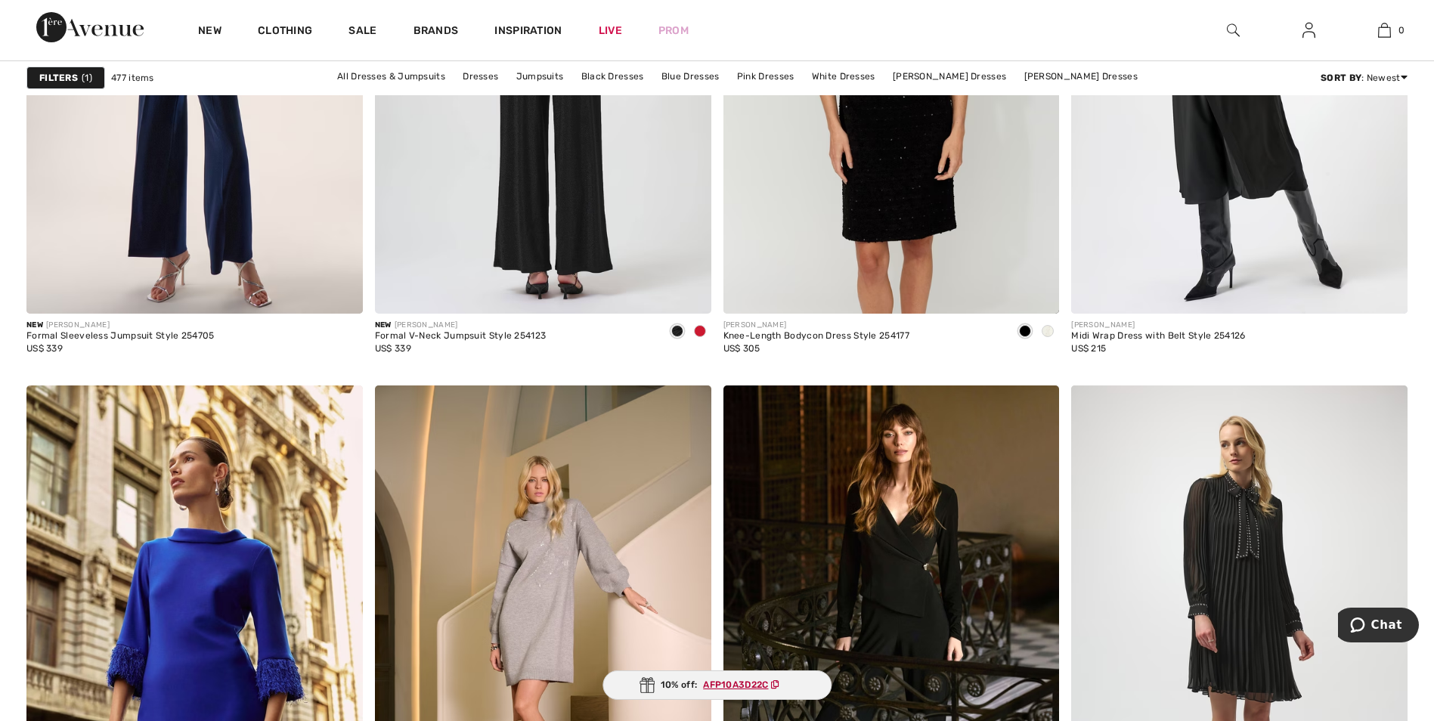
scroll to position [3856, 0]
